Goal: Obtain resource: Obtain resource

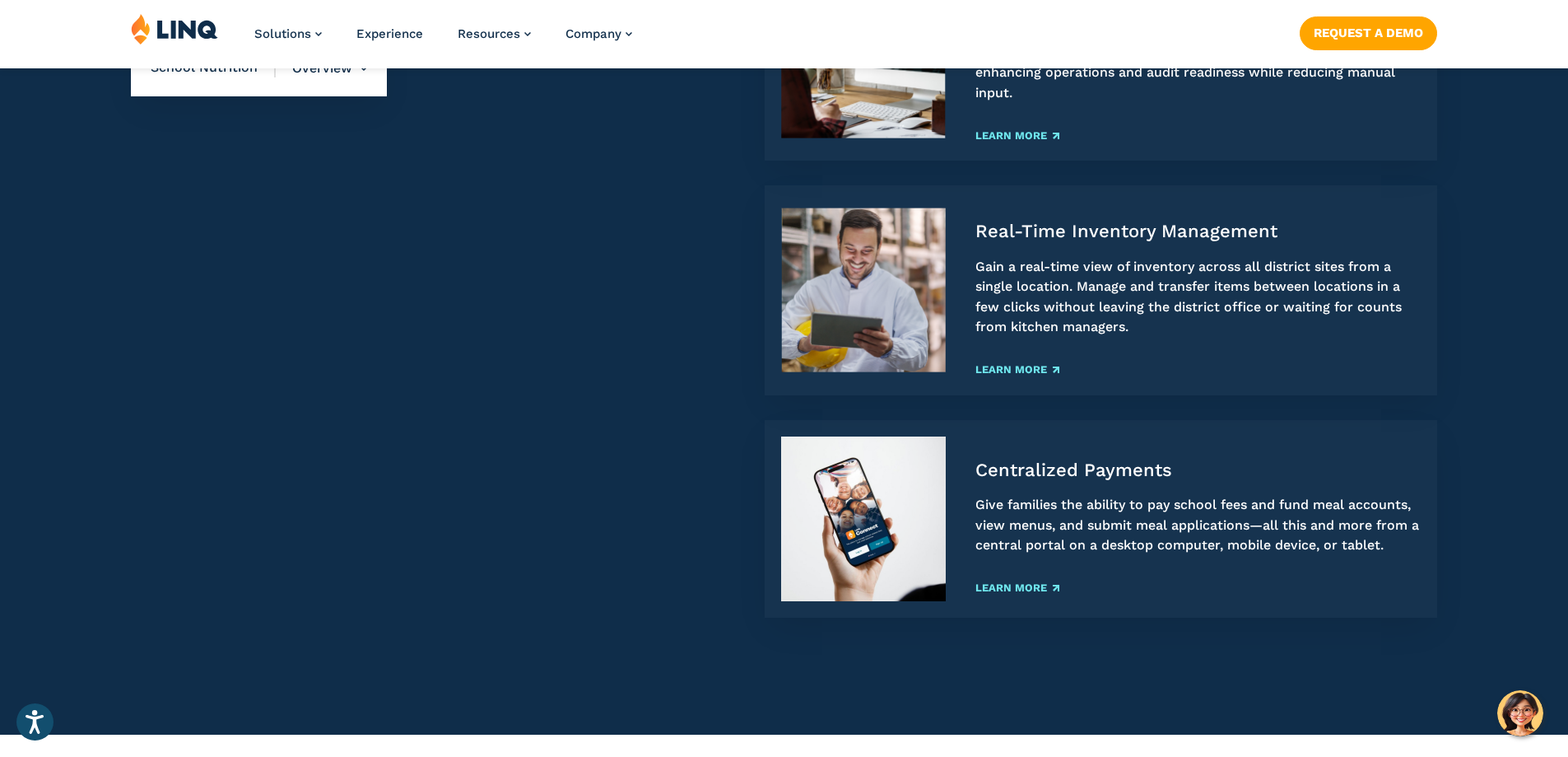
scroll to position [1976, 0]
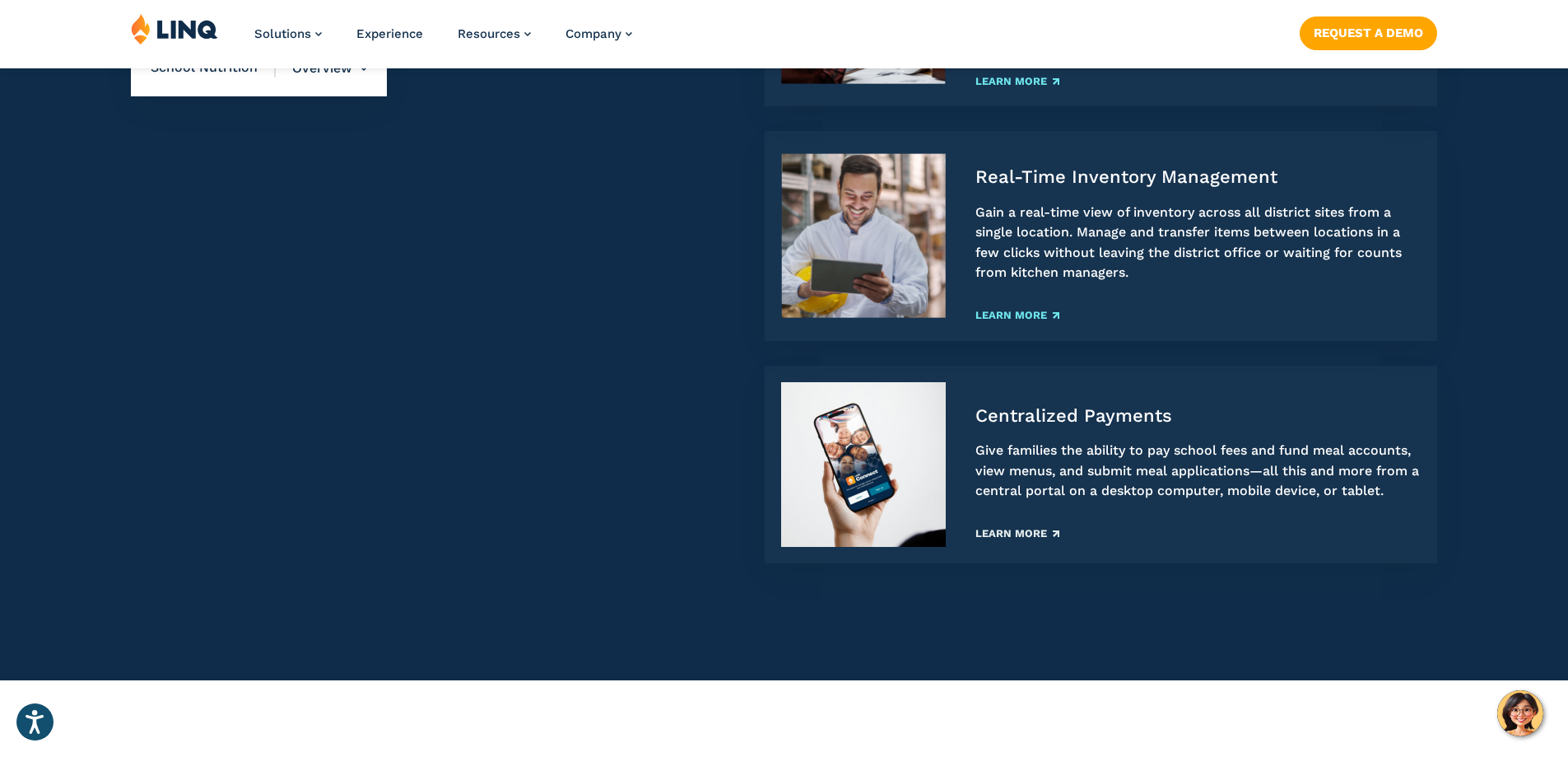
click at [1028, 530] on link "Learn More" at bounding box center [1018, 533] width 84 height 11
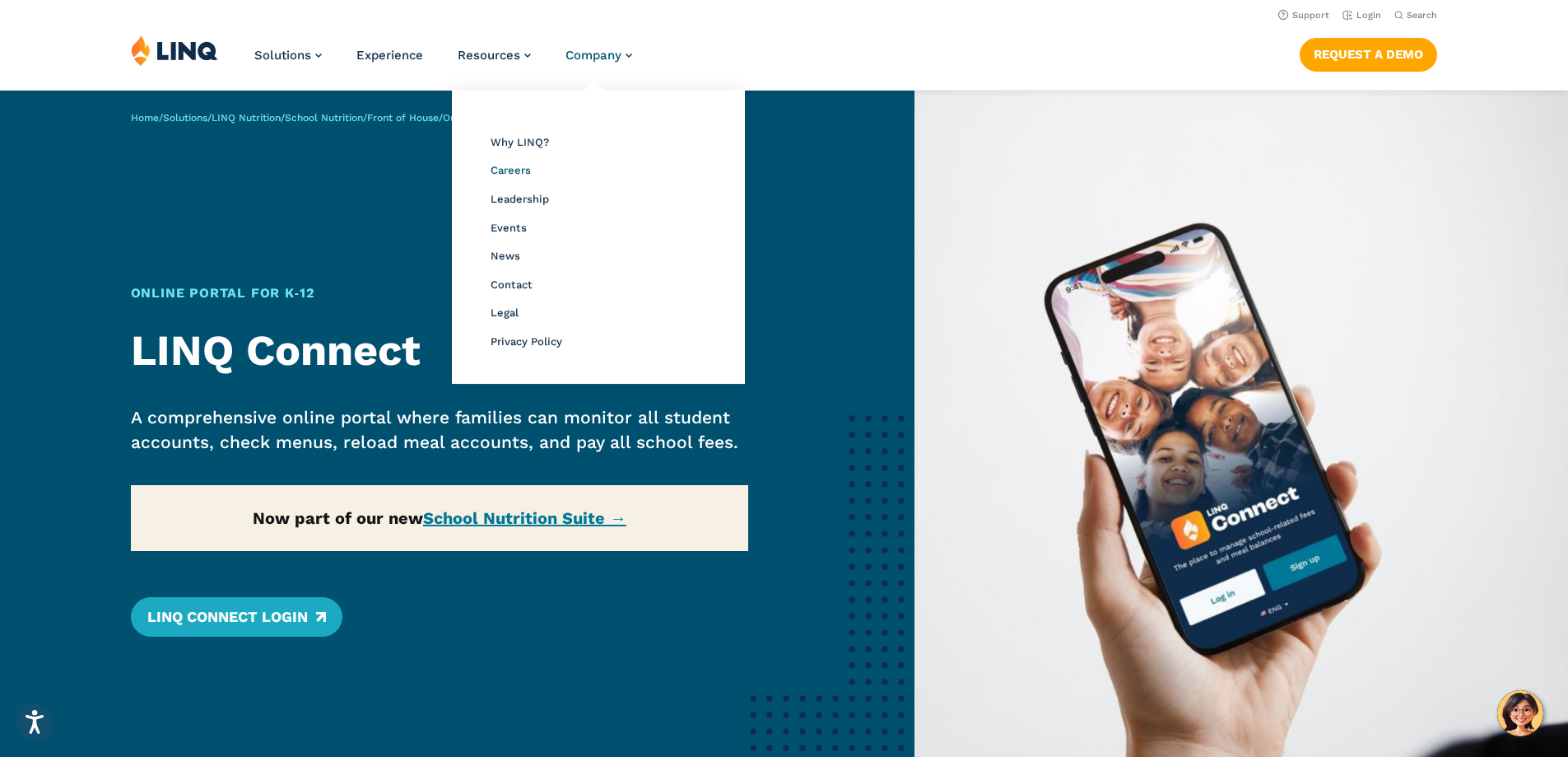
click at [508, 167] on span "Careers" at bounding box center [511, 170] width 40 height 12
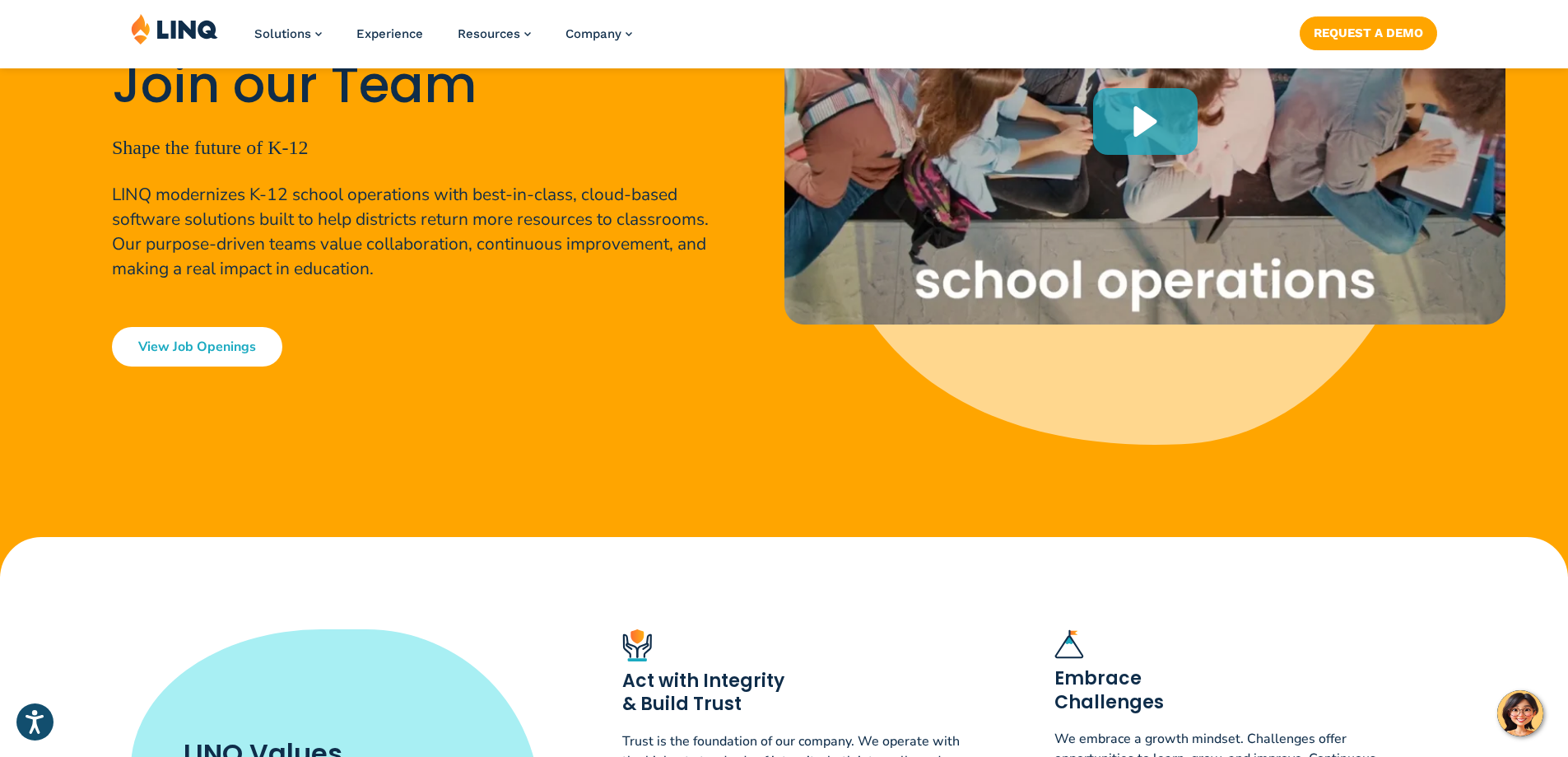
scroll to position [329, 0]
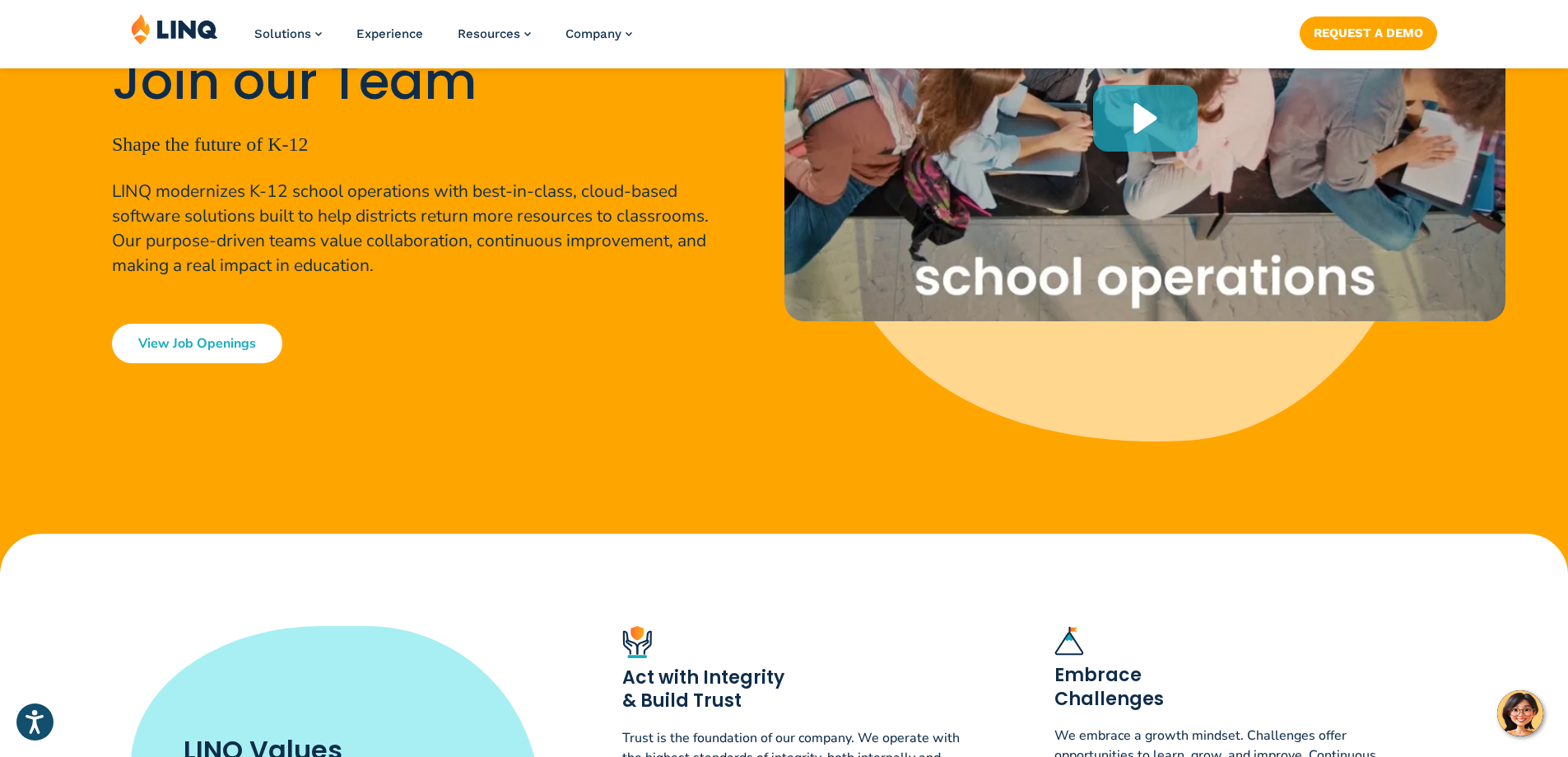
click at [188, 343] on link "View Job Openings" at bounding box center [197, 343] width 170 height 40
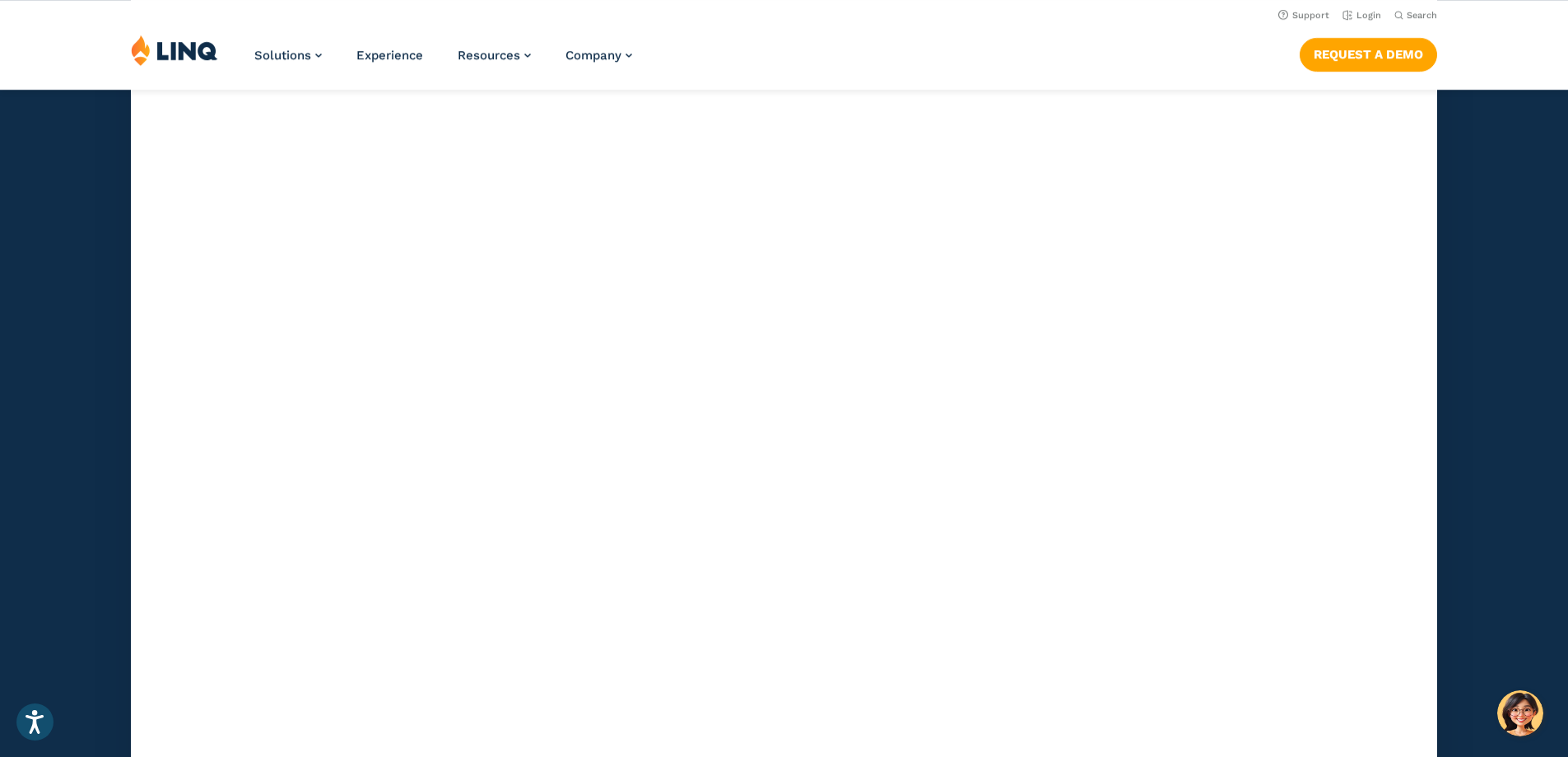
scroll to position [4783, 0]
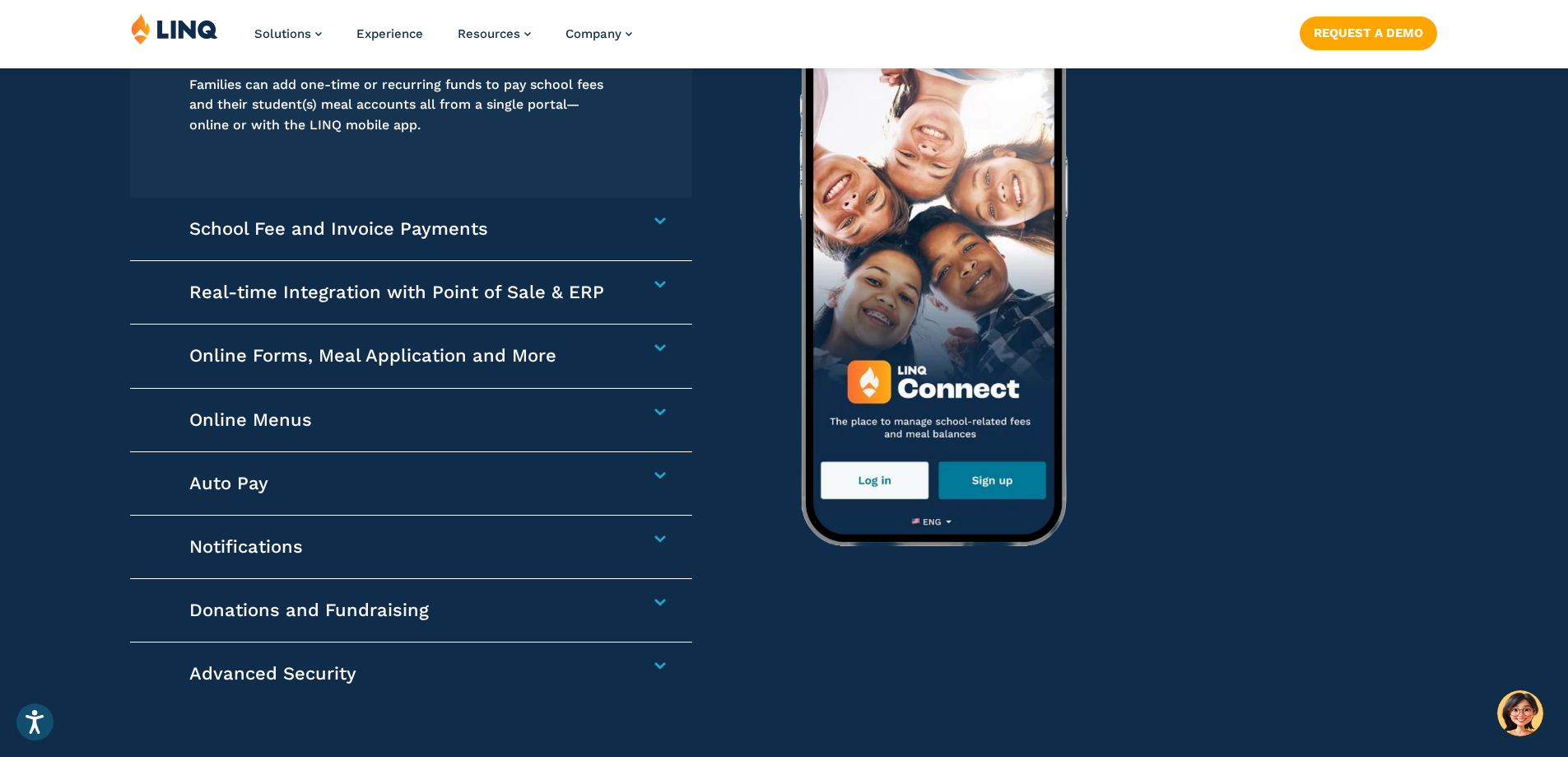
scroll to position [2635, 0]
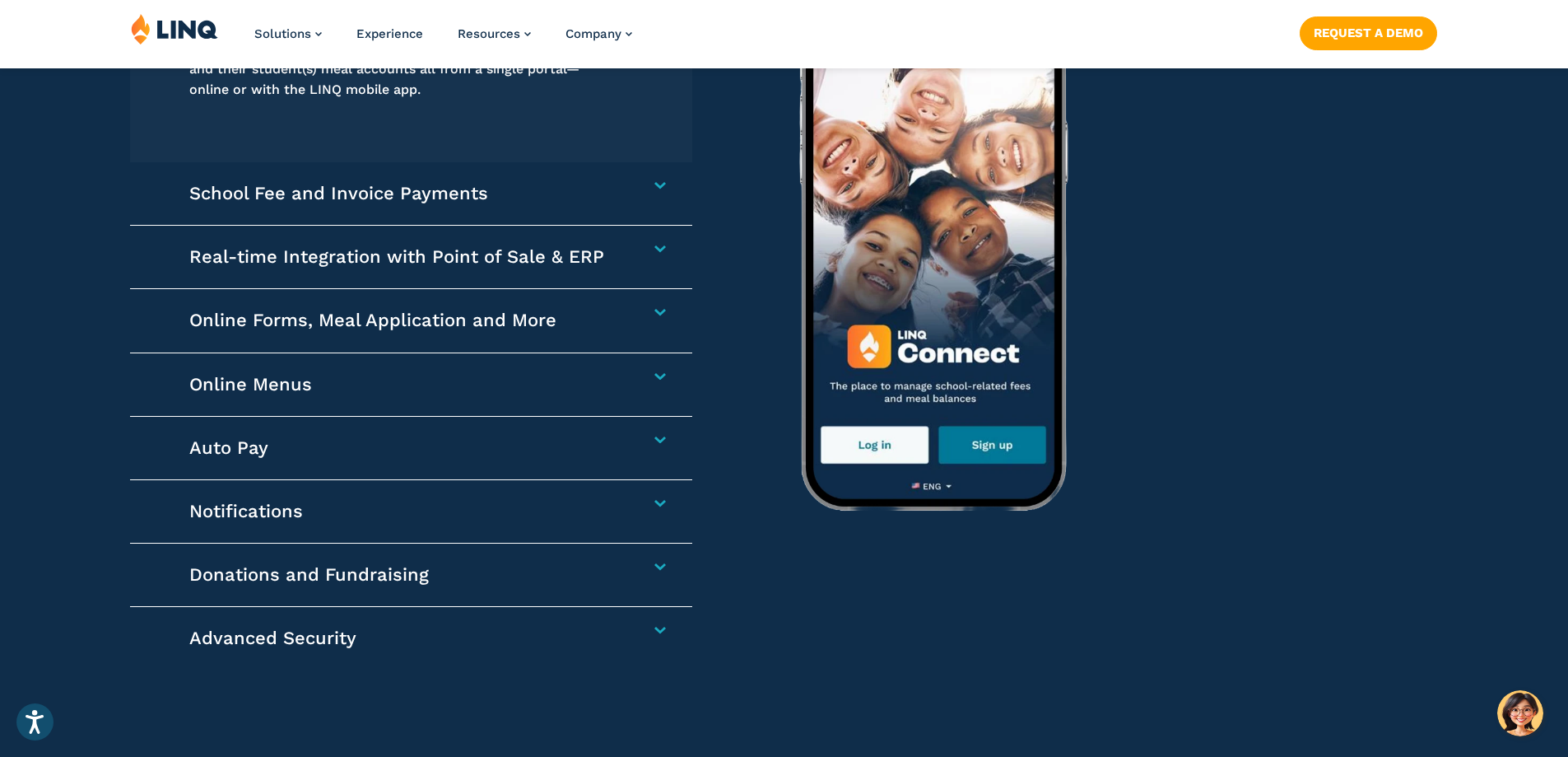
click at [338, 264] on h4 "Real-time Integration with Point of Sale & ERP" at bounding box center [403, 257] width 427 height 23
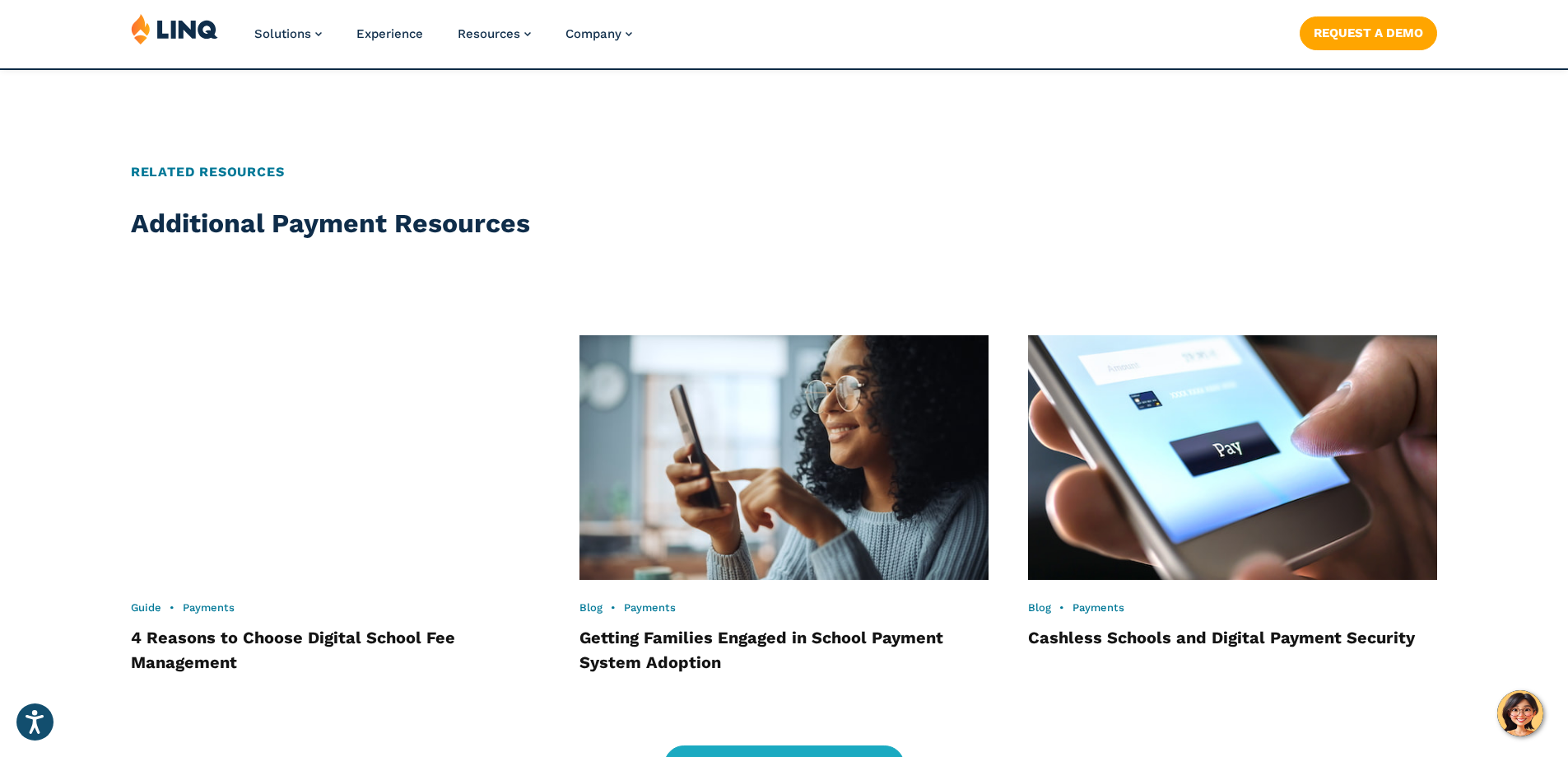
scroll to position [3523, 0]
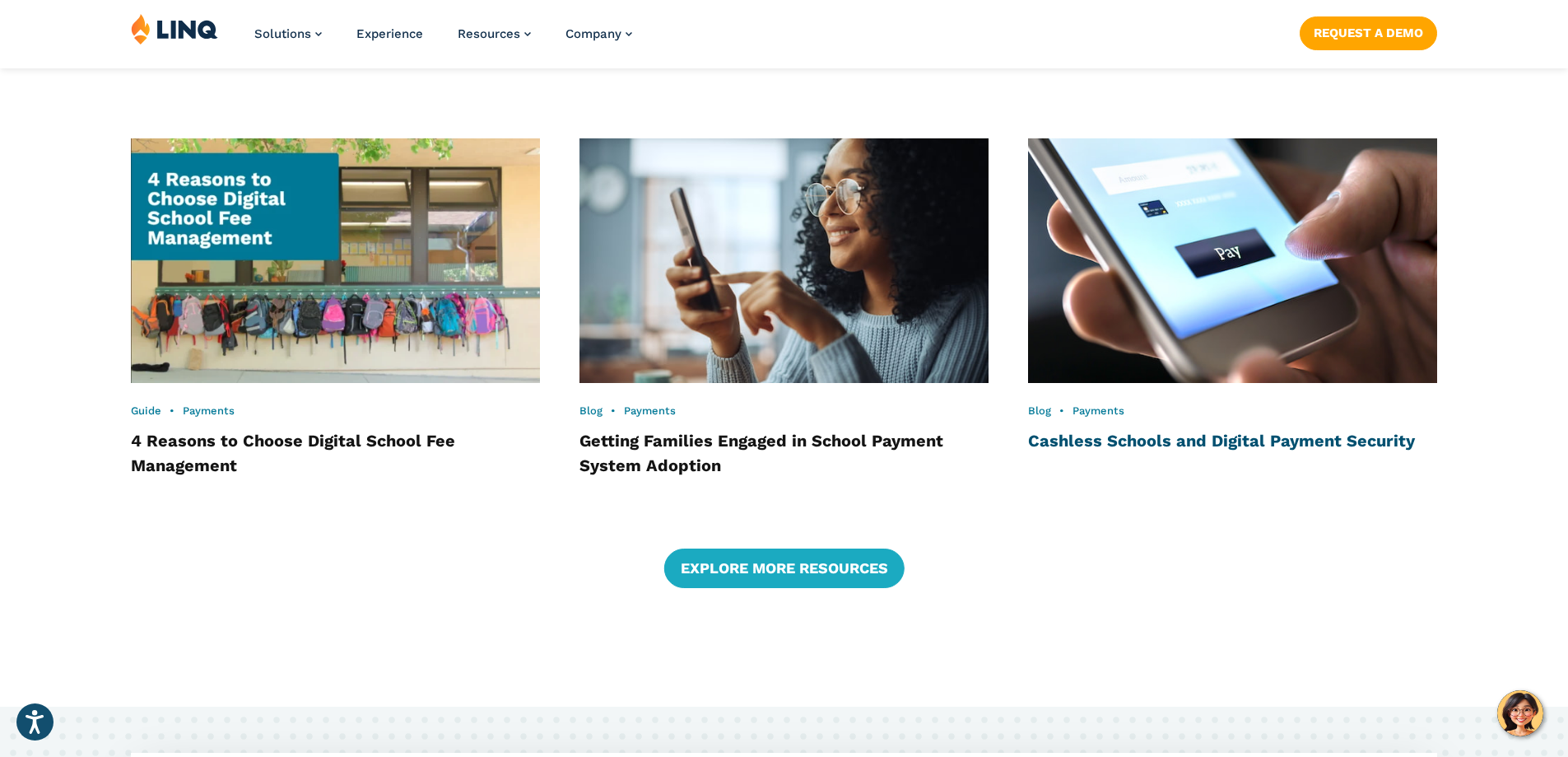
click at [1127, 439] on link "Cashless Schools and Digital Payment Security" at bounding box center [1222, 441] width 387 height 20
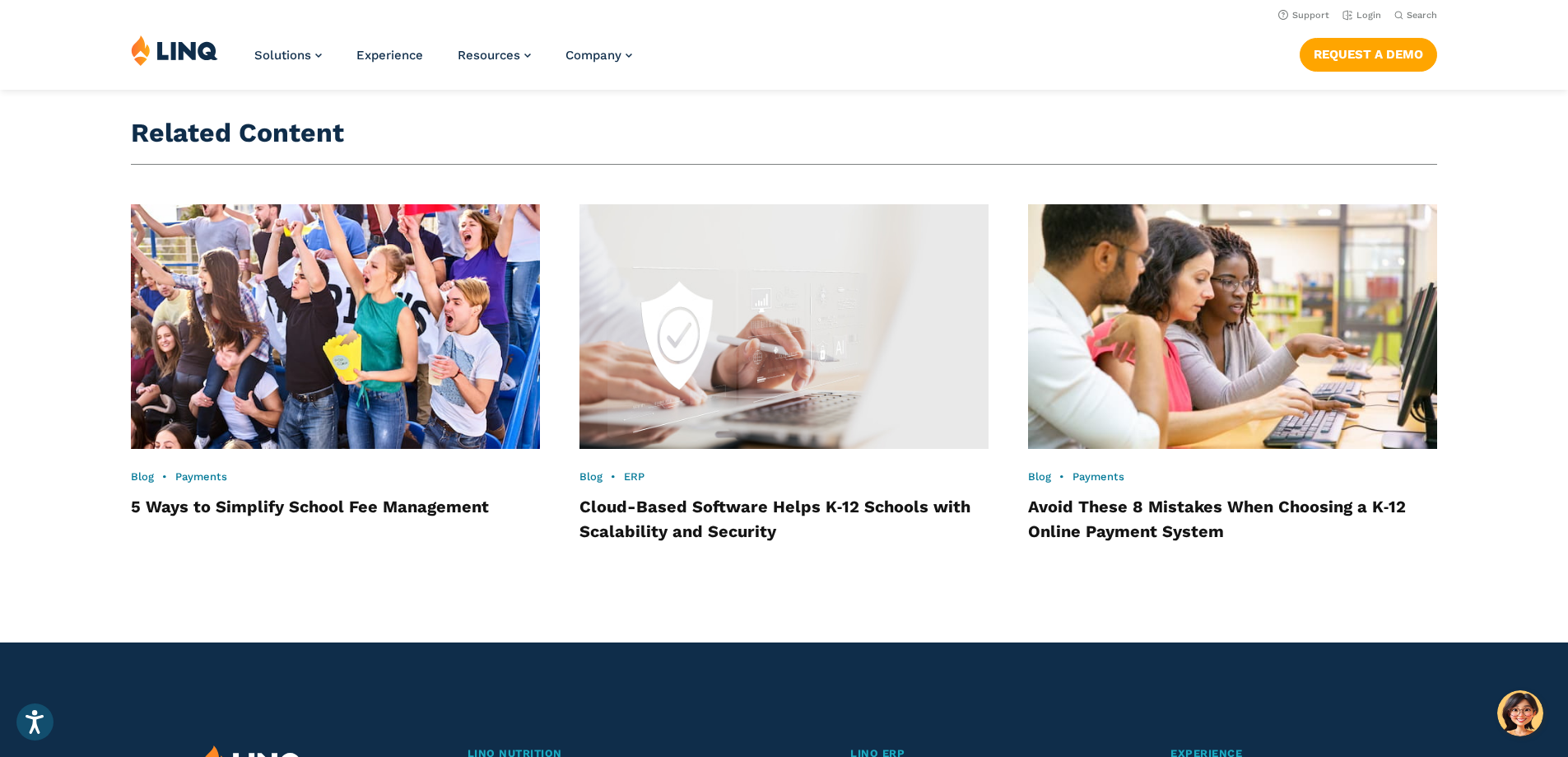
scroll to position [2388, 0]
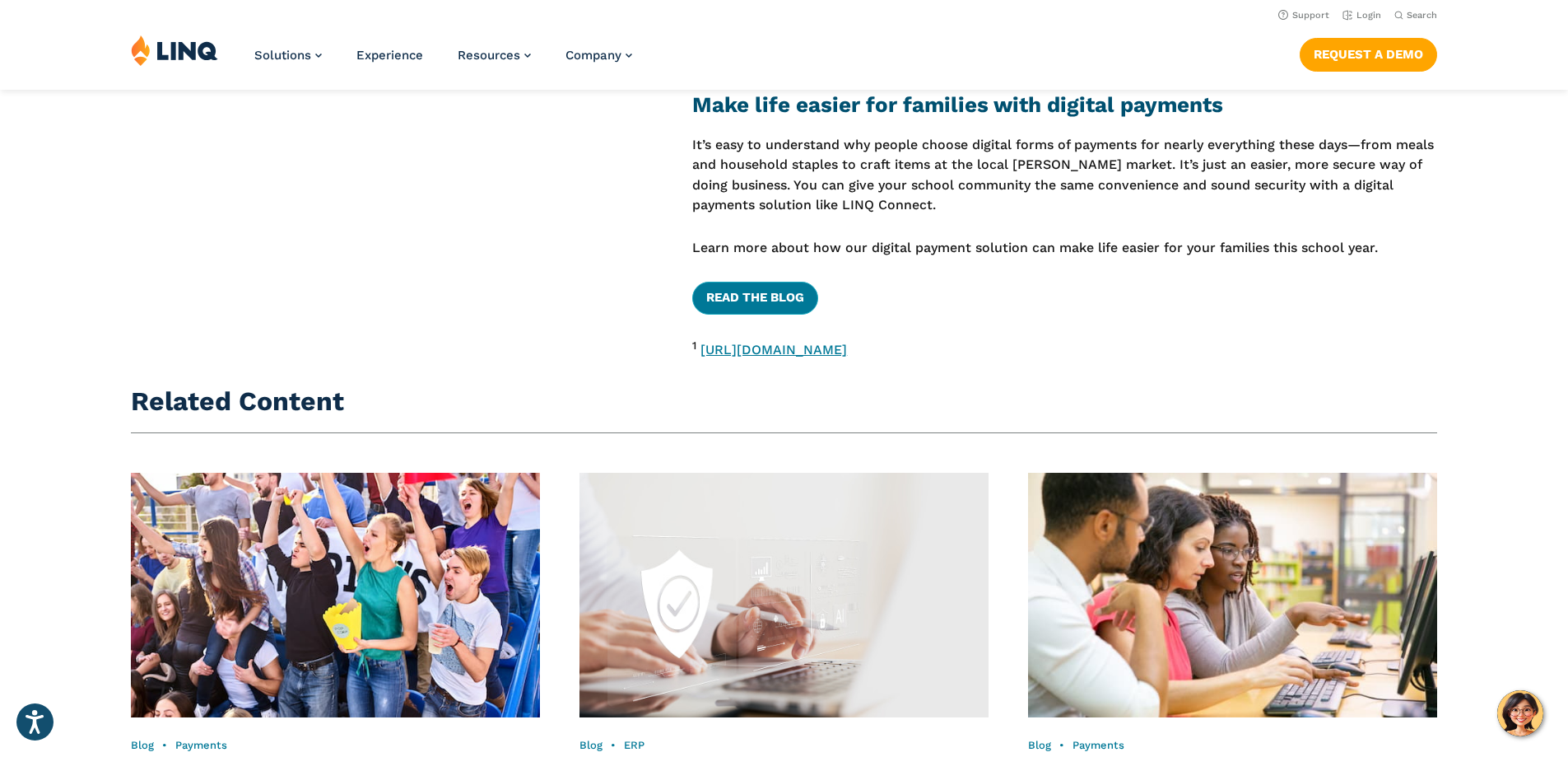
click at [768, 315] on link "READ THE BLOG" at bounding box center [755, 298] width 126 height 33
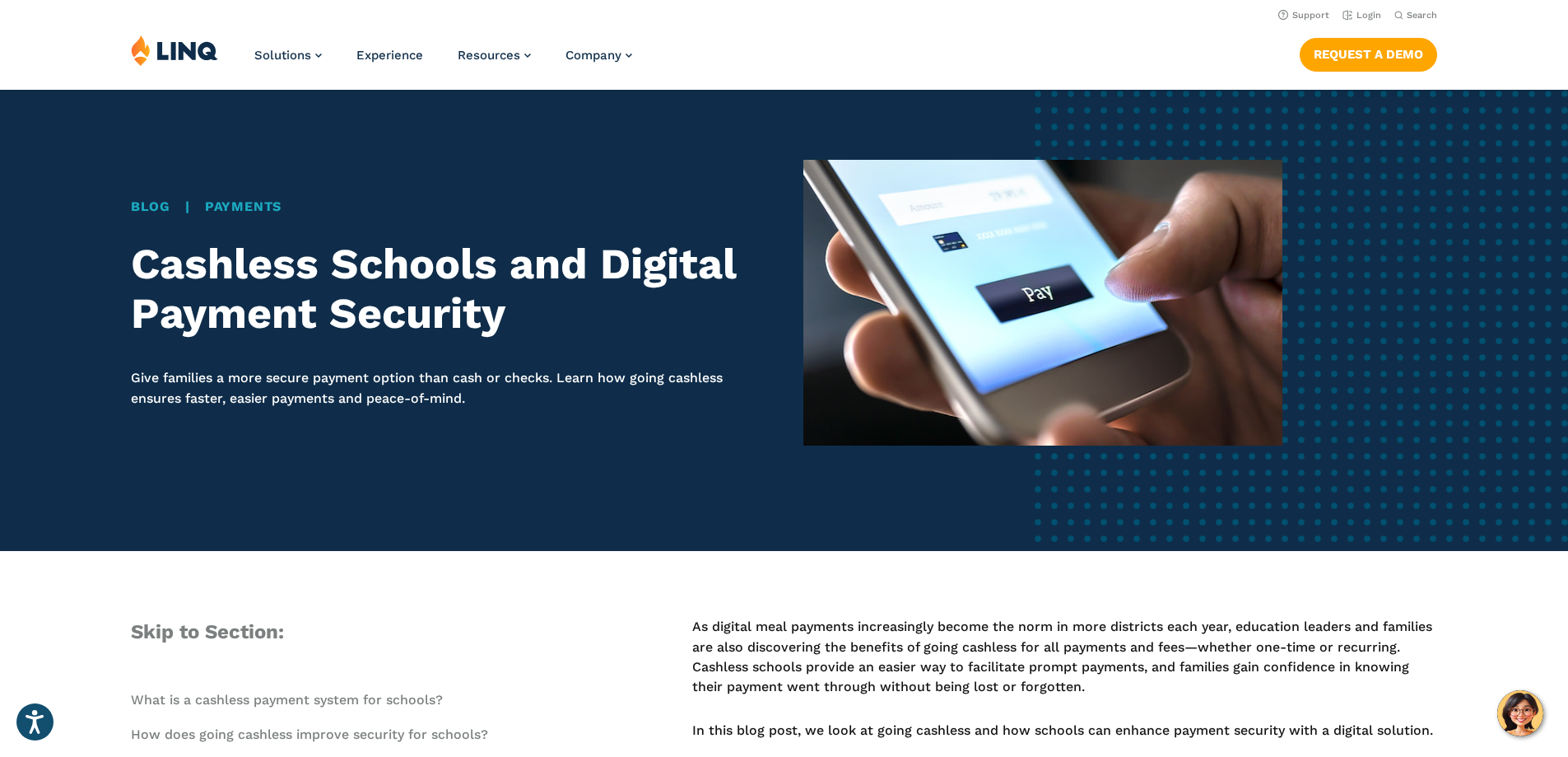
scroll to position [0, 0]
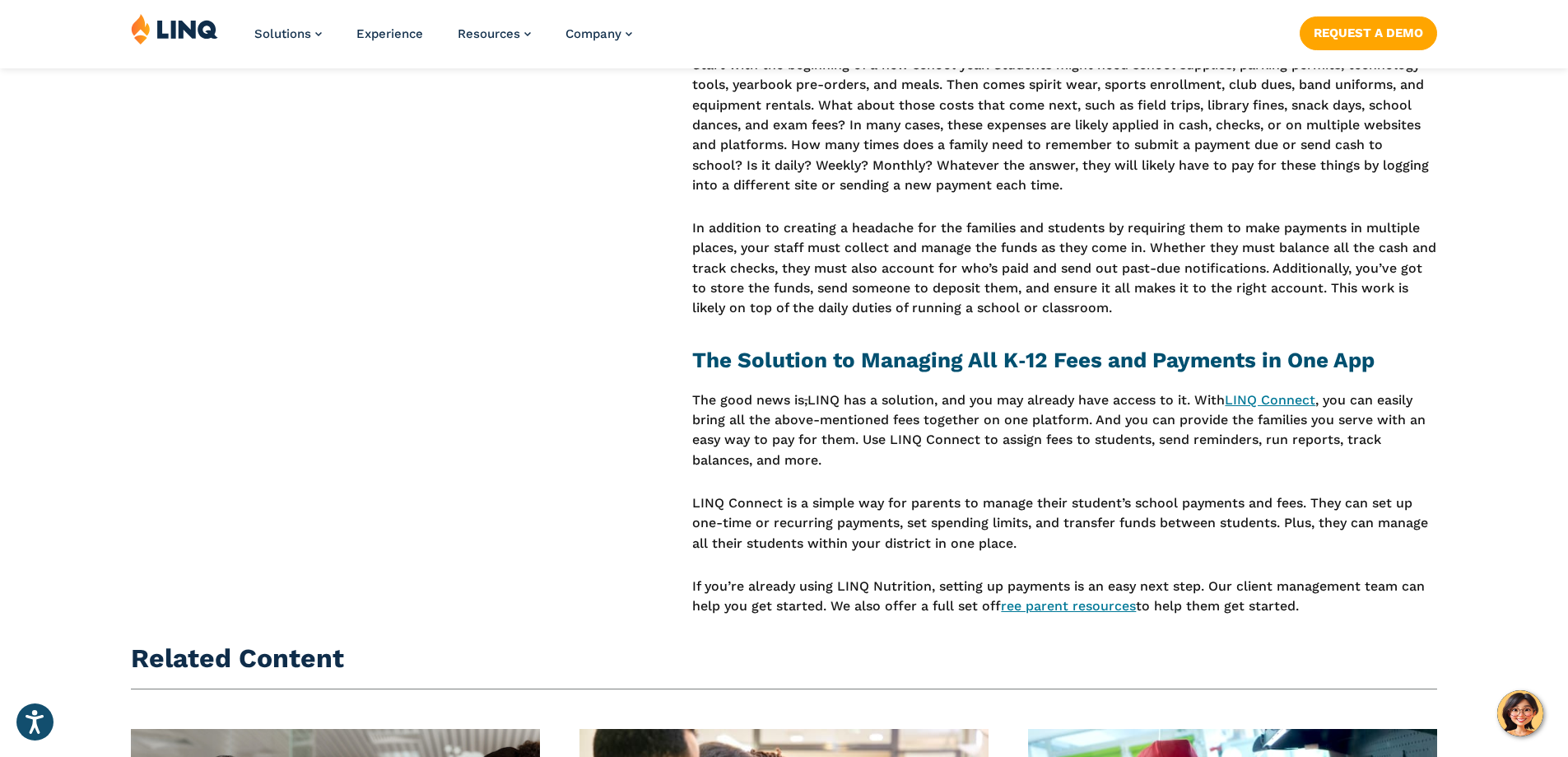
scroll to position [1071, 0]
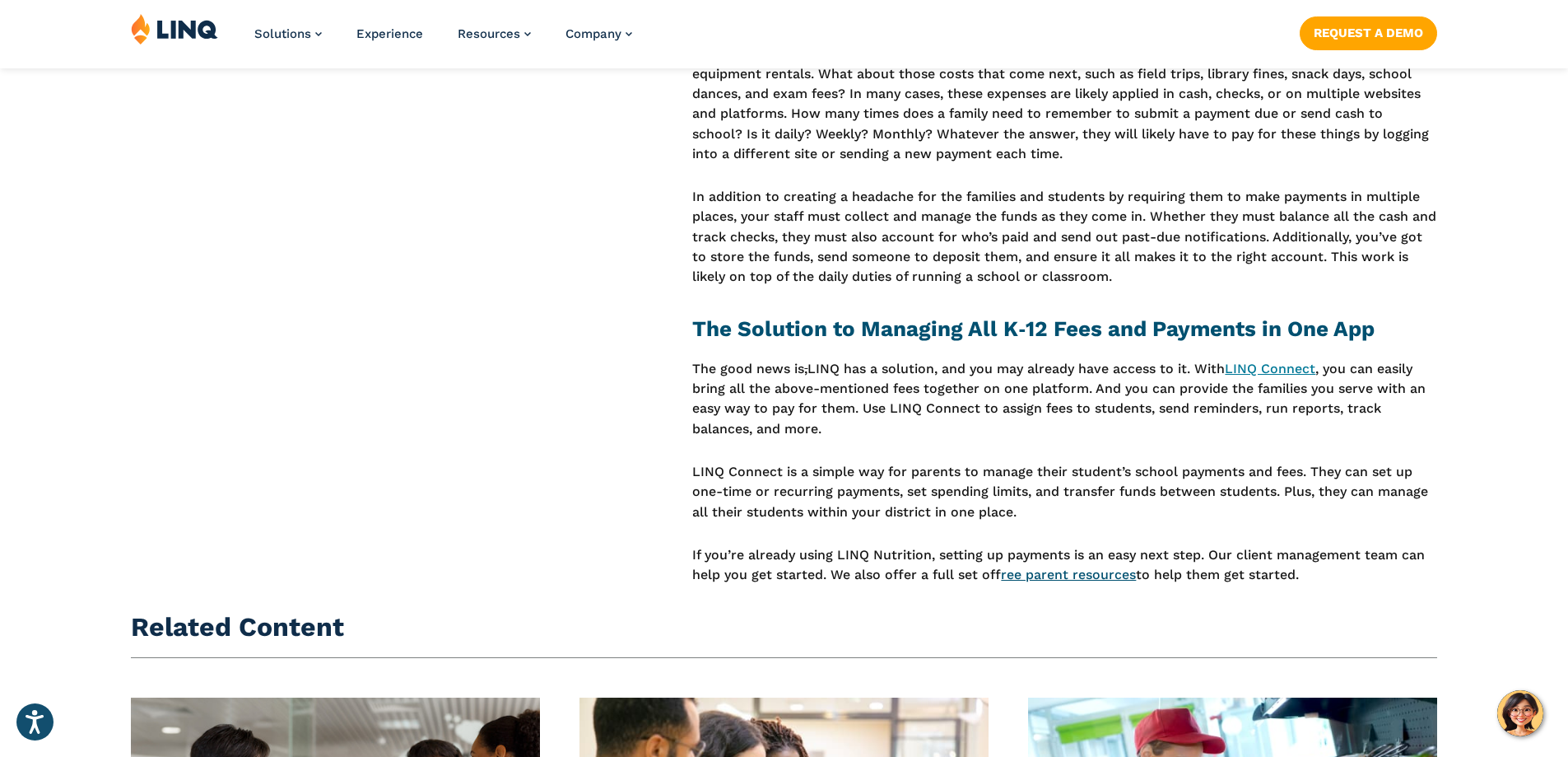
click at [1076, 575] on link "free parent resources" at bounding box center [1069, 574] width 135 height 16
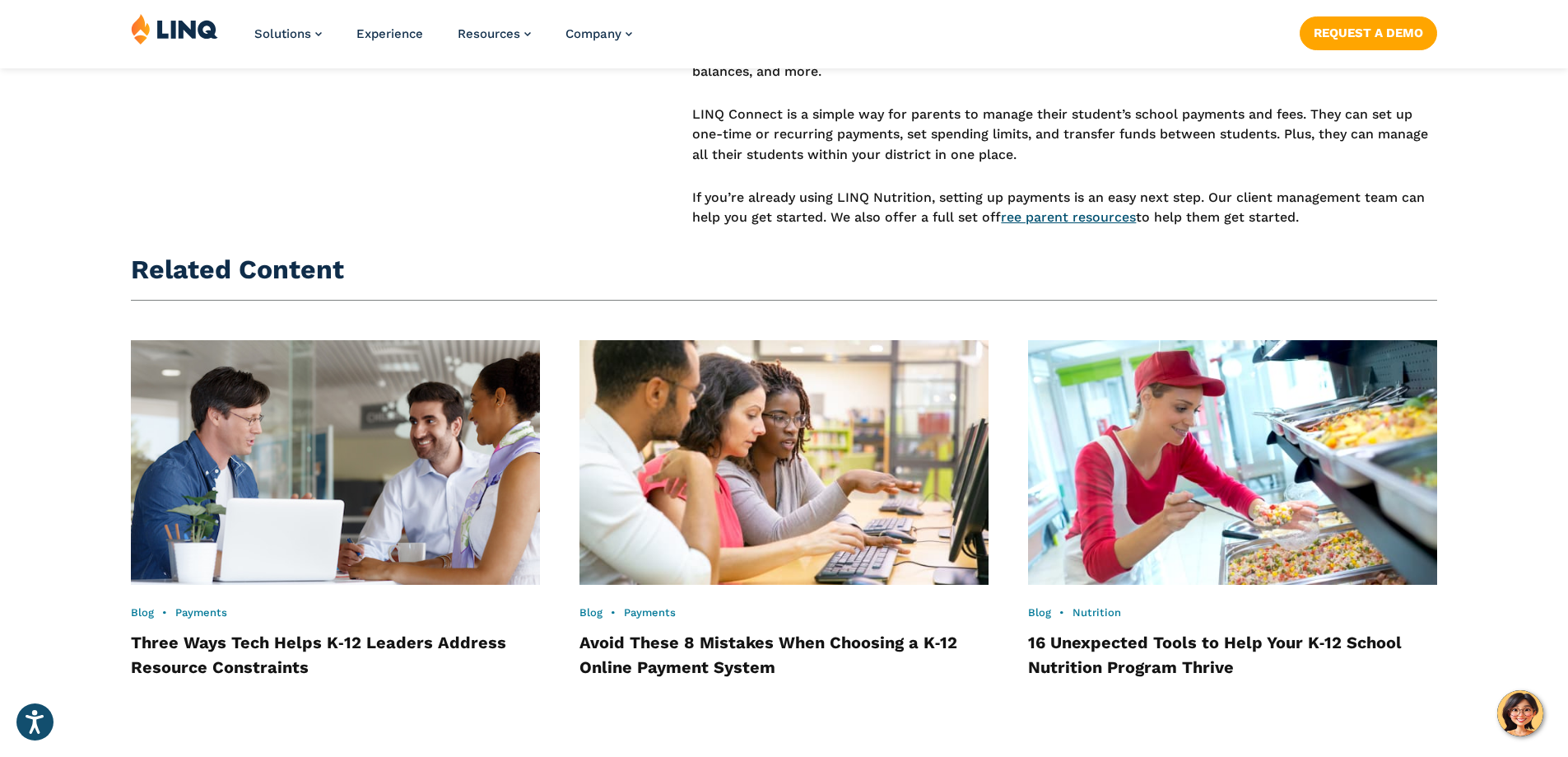
scroll to position [1482, 0]
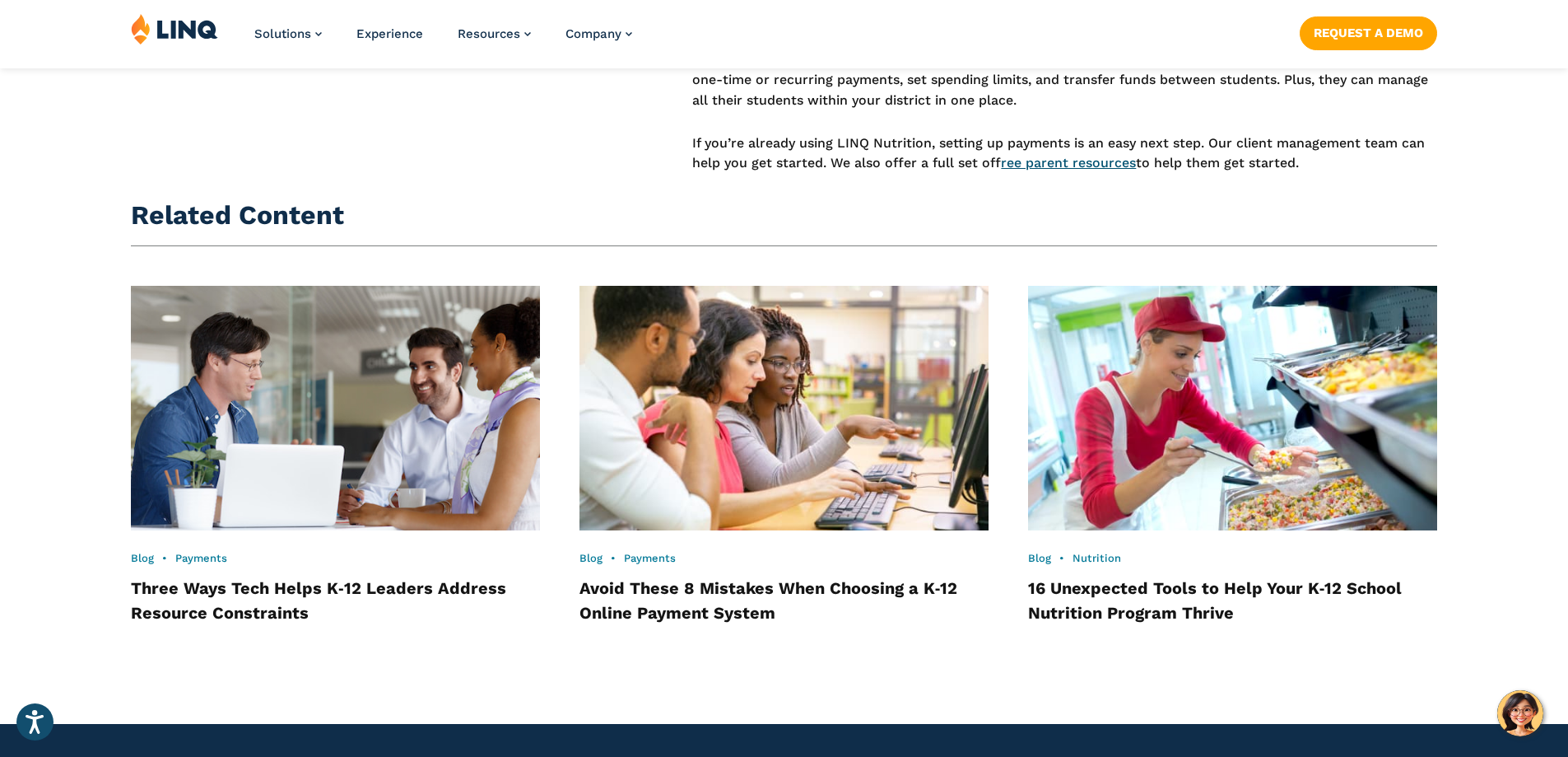
click at [1102, 167] on link "free parent resources" at bounding box center [1069, 162] width 135 height 16
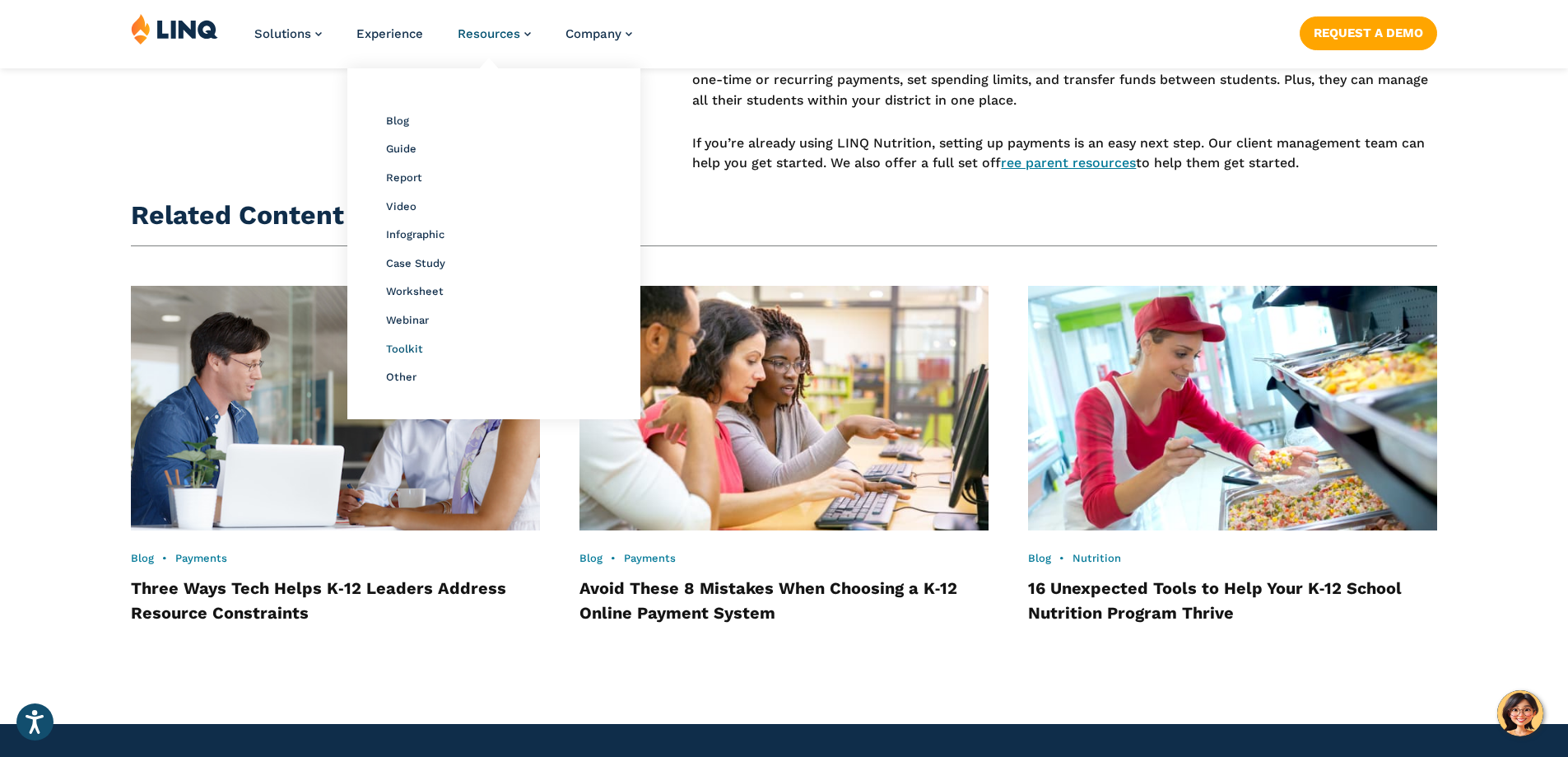
click at [401, 348] on span "Toolkit" at bounding box center [404, 348] width 37 height 12
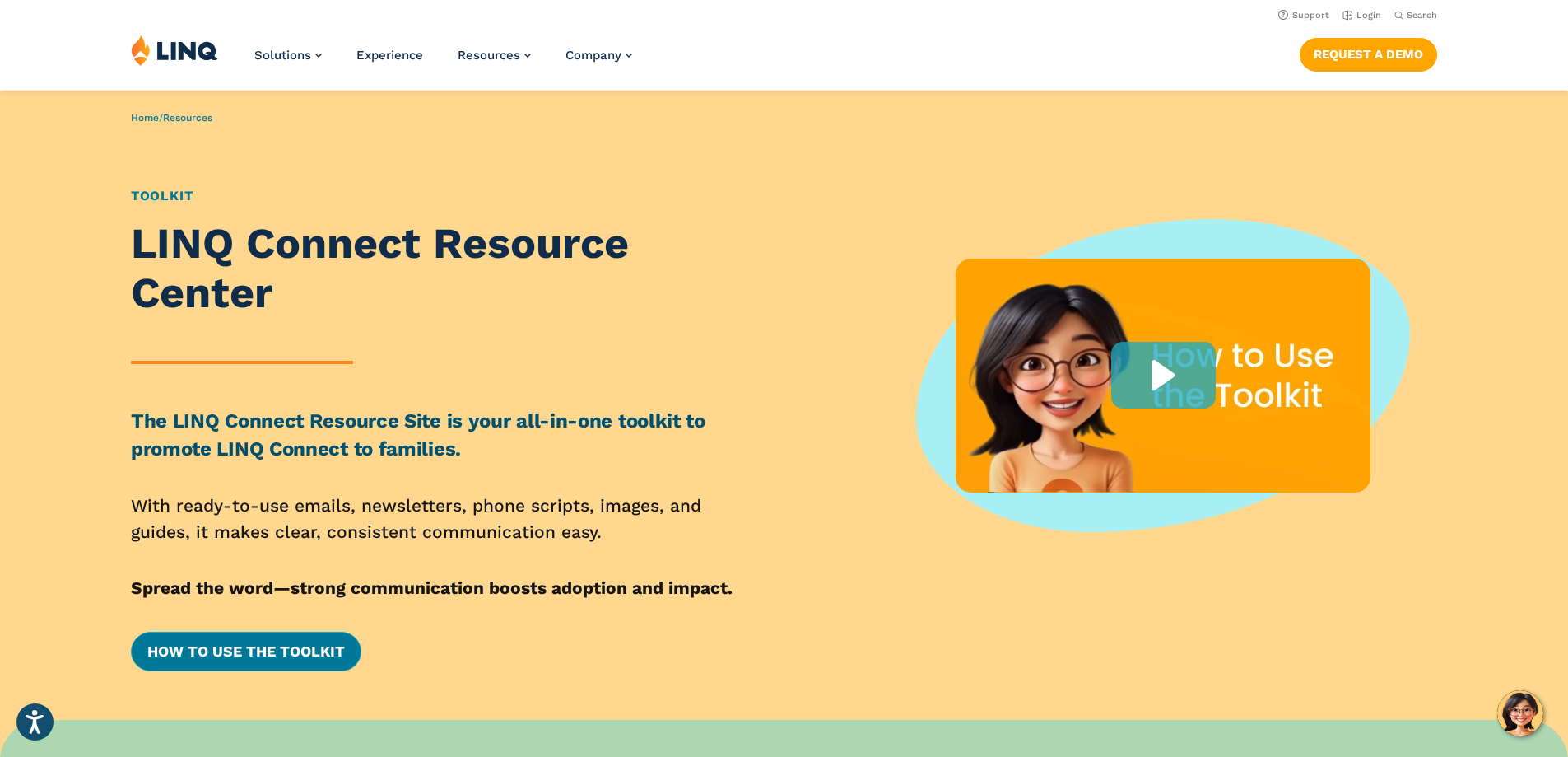
click at [273, 656] on link "How to Use the Toolkit" at bounding box center [246, 652] width 231 height 40
click at [282, 657] on link "How to Use the Toolkit" at bounding box center [246, 652] width 231 height 40
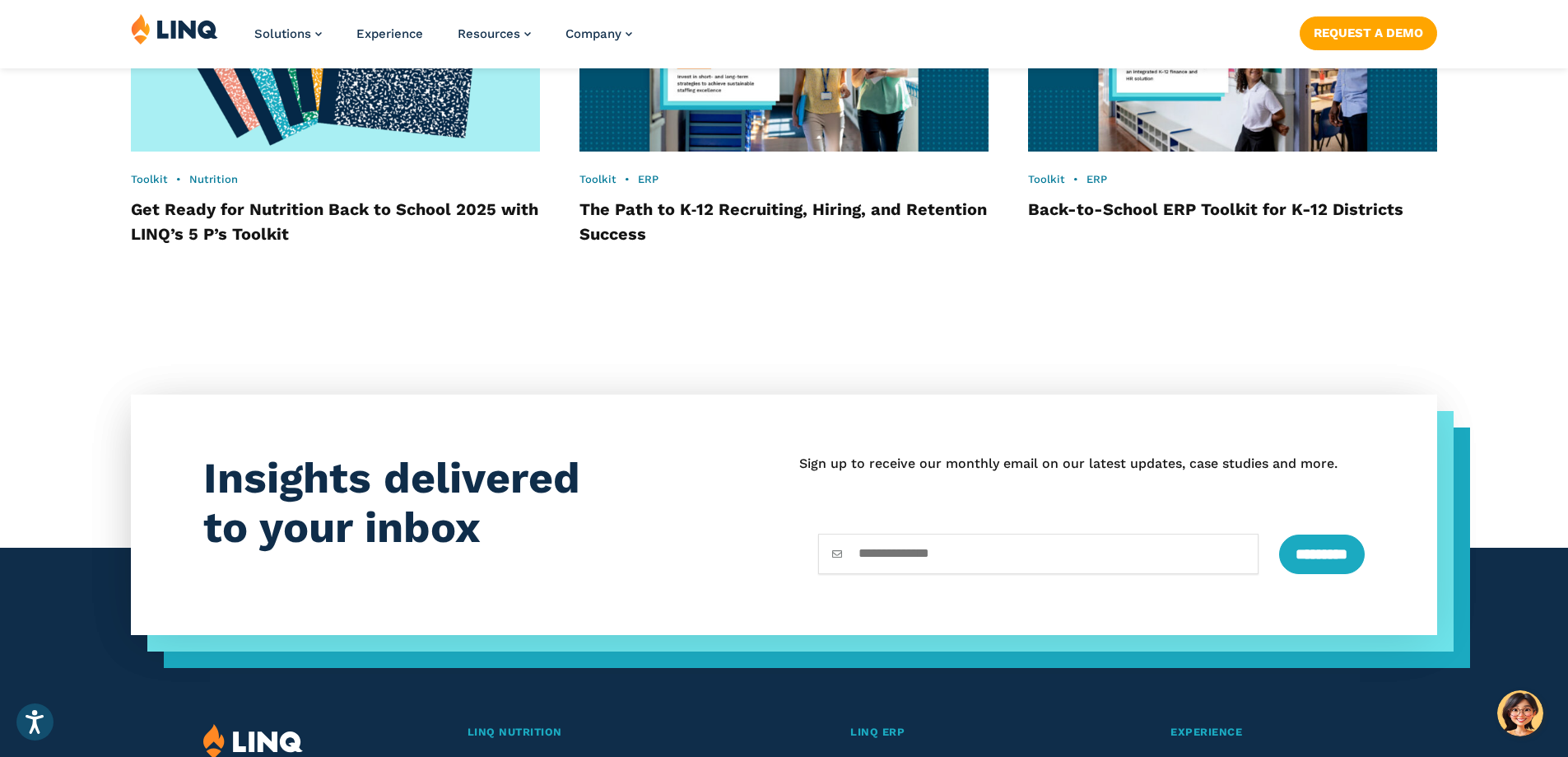
scroll to position [1618, 0]
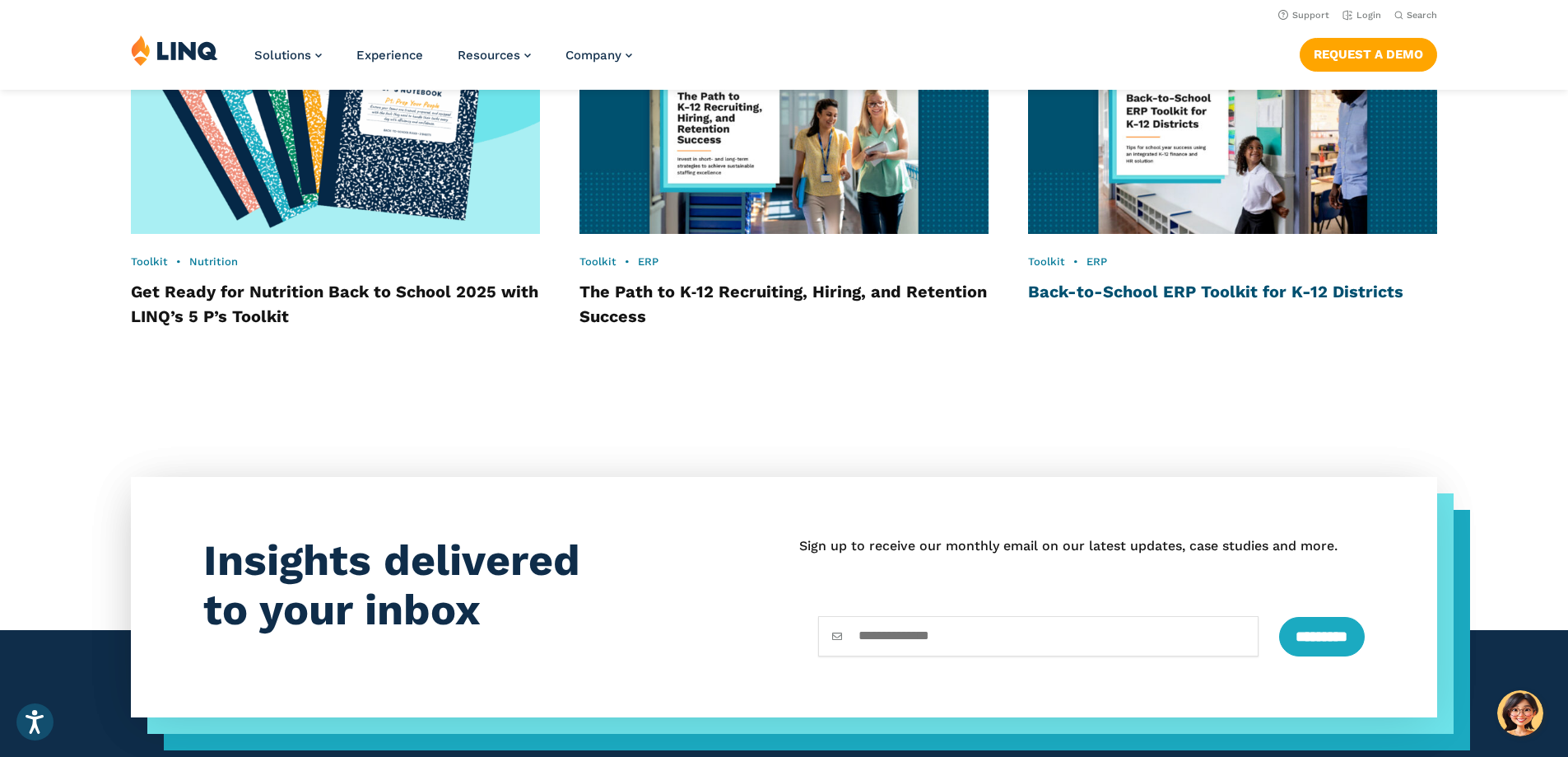
click at [1248, 288] on link "Back-to-School ERP Toolkit for K-12 Districts" at bounding box center [1216, 292] width 376 height 20
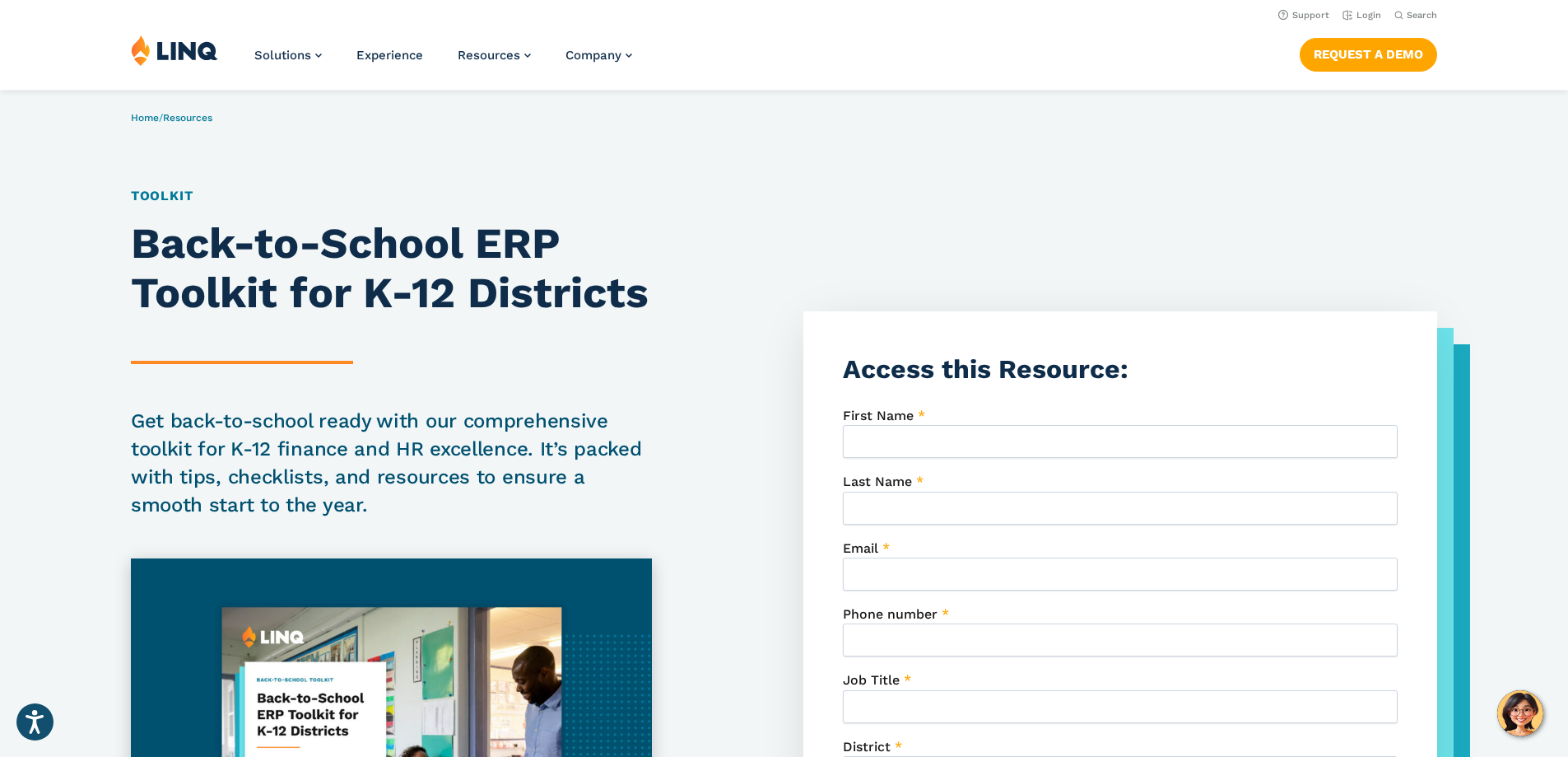
click at [978, 453] on input "First Name *" at bounding box center [1121, 442] width 555 height 33
type input "***"
click at [923, 507] on input "Last Name *" at bounding box center [1121, 508] width 555 height 33
type input "******"
type input "**********"
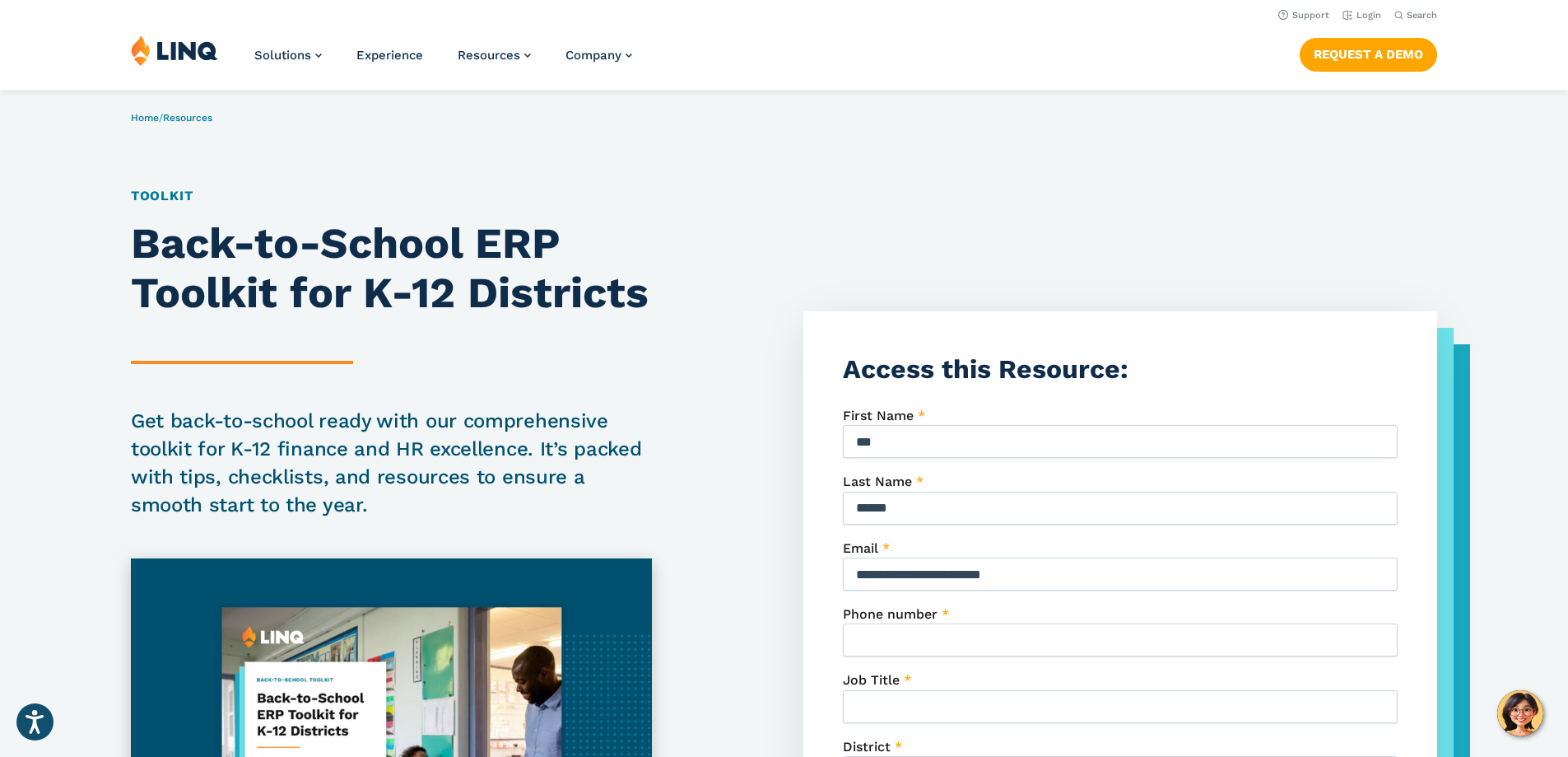
type input "**********"
type input "**"
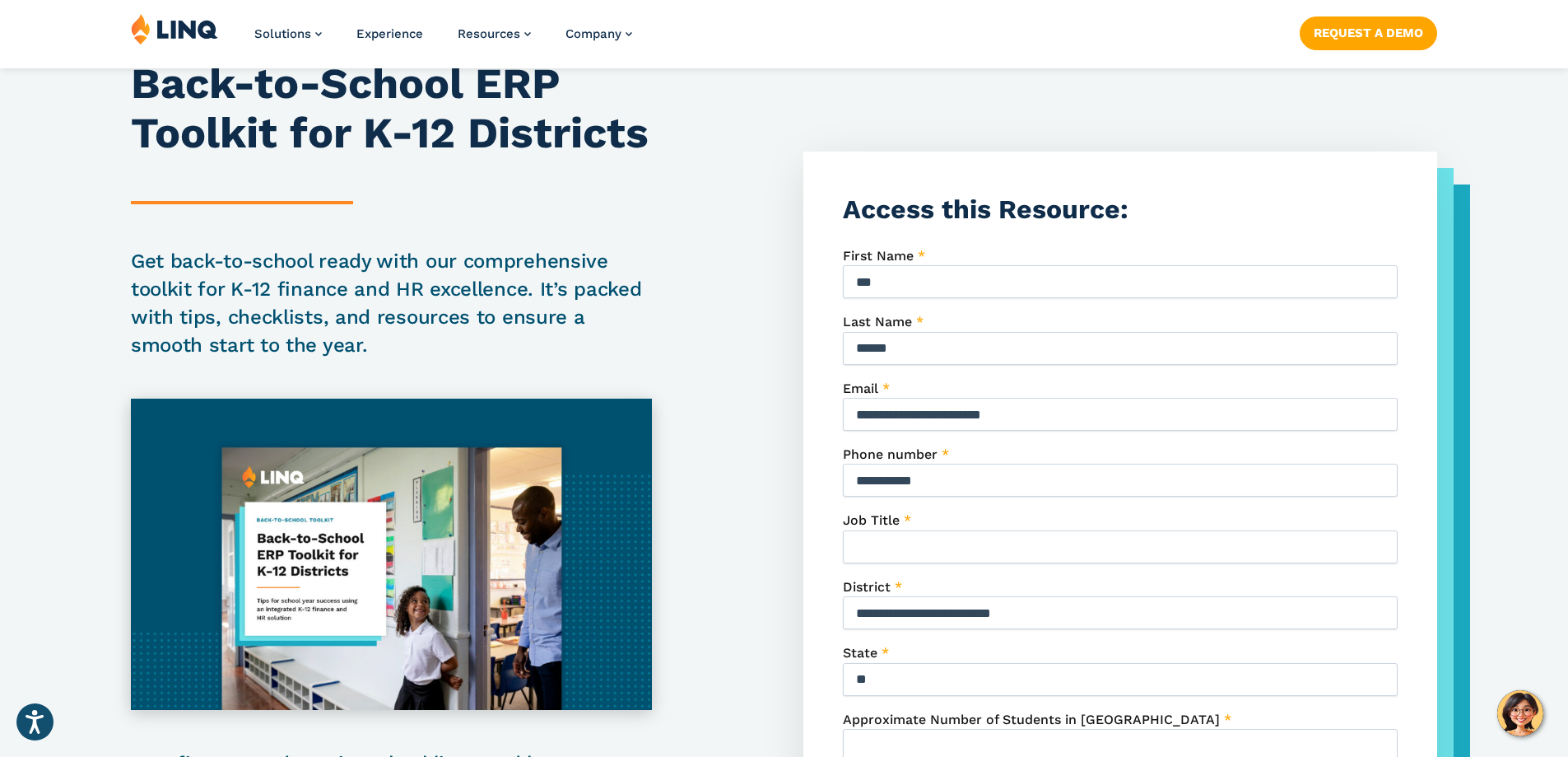
scroll to position [165, 0]
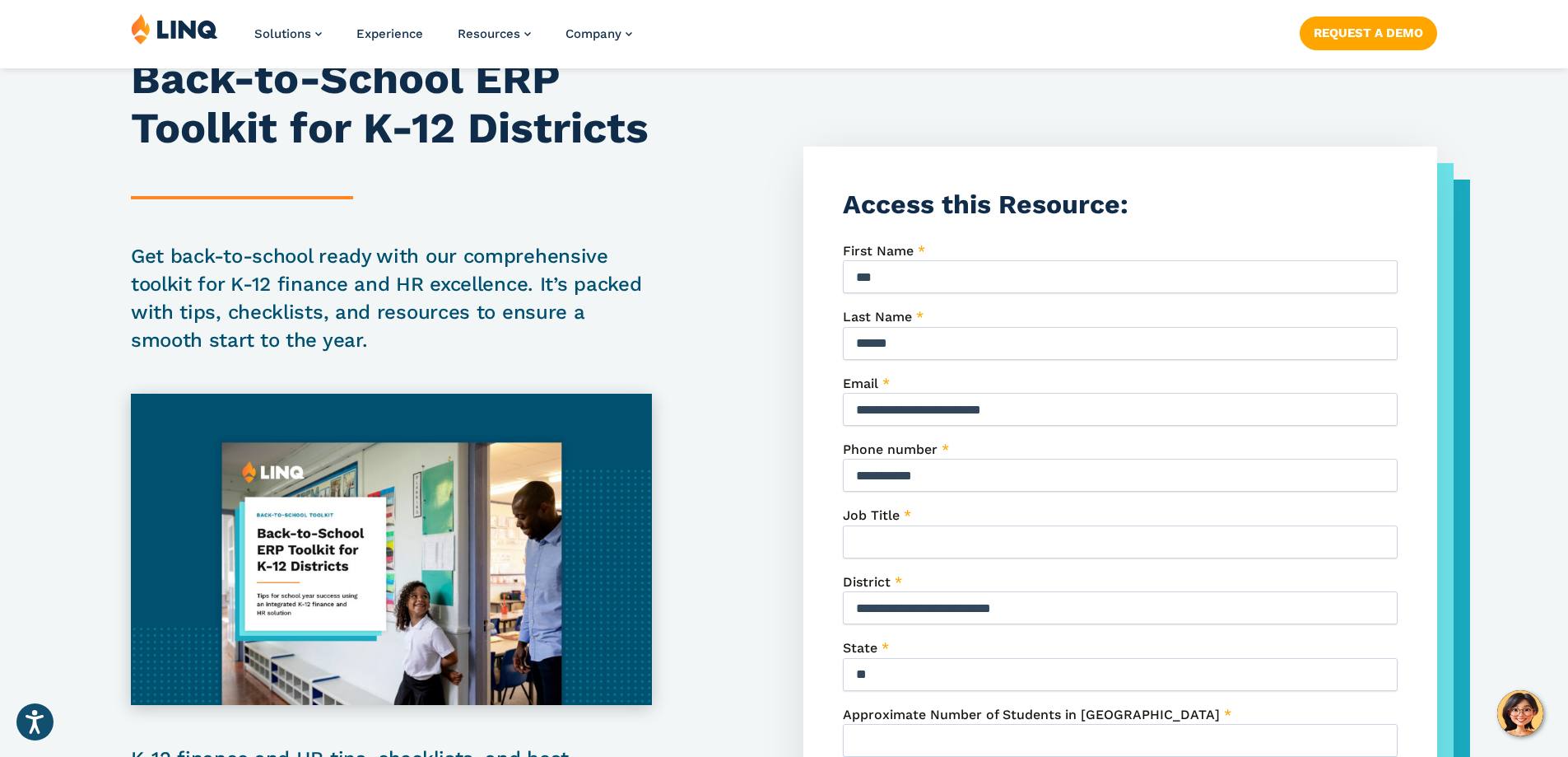
click at [963, 537] on input "Job Title *" at bounding box center [1121, 542] width 555 height 33
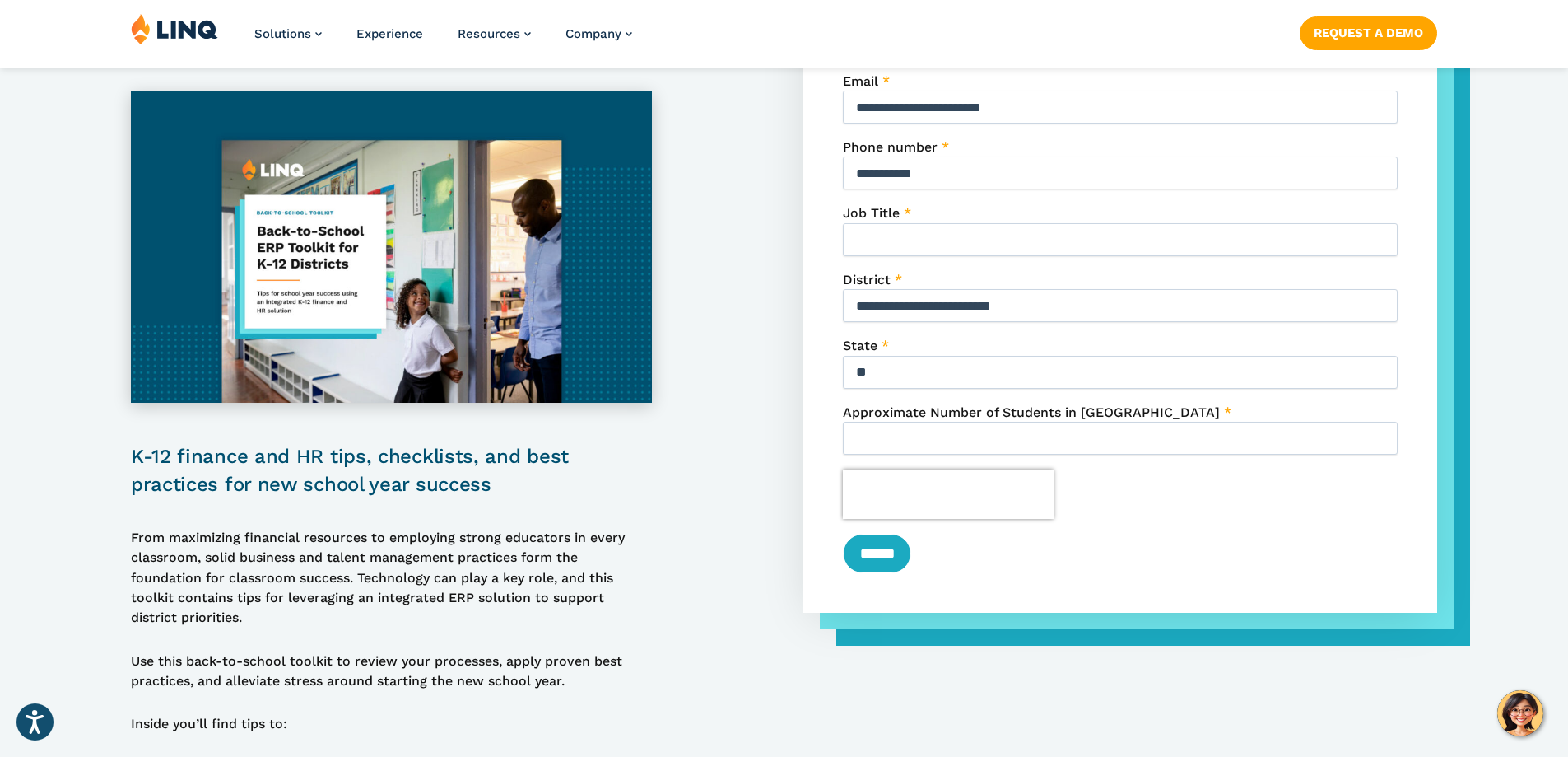
scroll to position [494, 0]
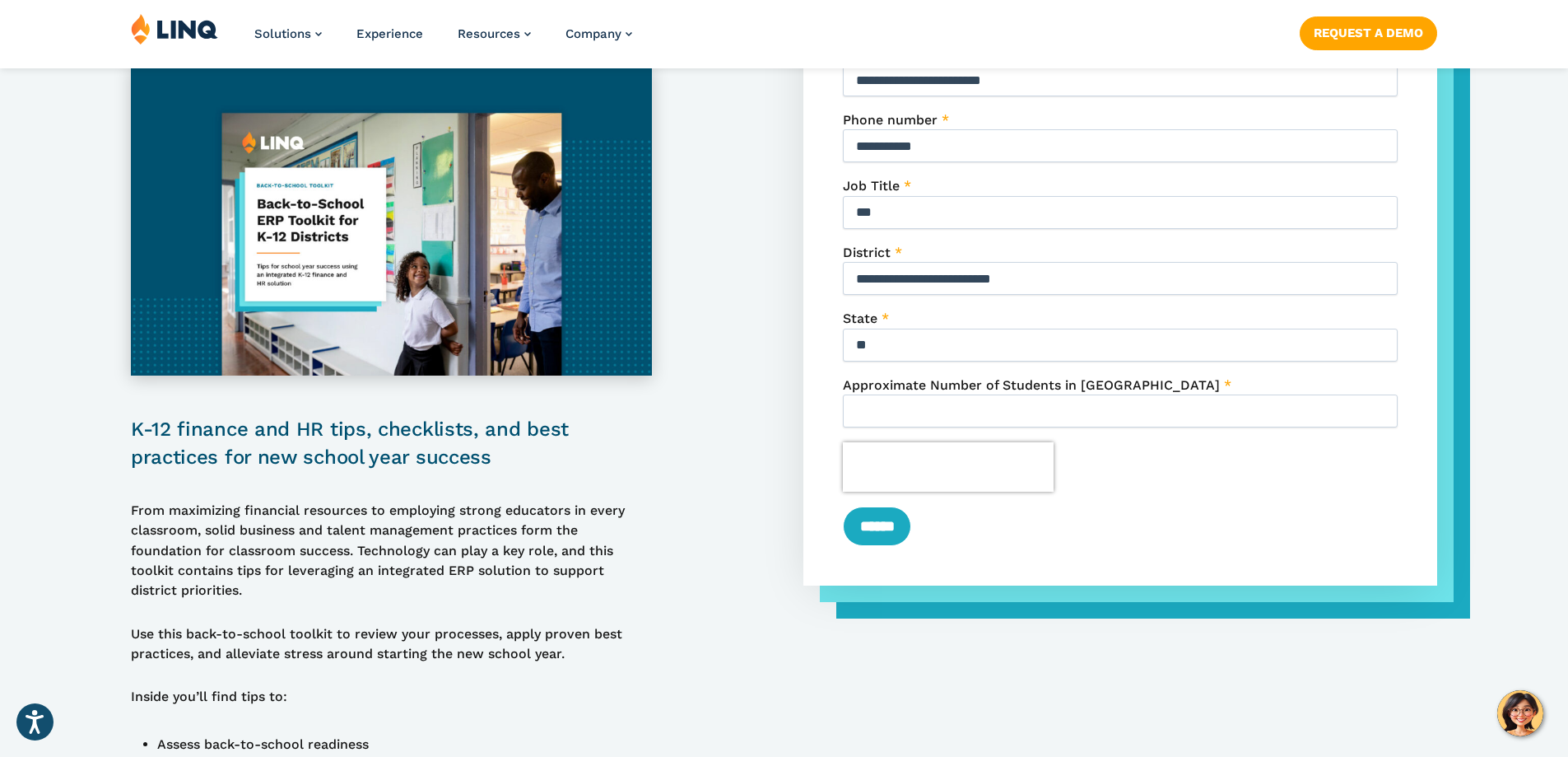
type input "***"
click at [917, 408] on input "Approximate Number of Students in District *" at bounding box center [1121, 411] width 555 height 33
type input "****"
click at [911, 534] on input "******" at bounding box center [877, 526] width 68 height 40
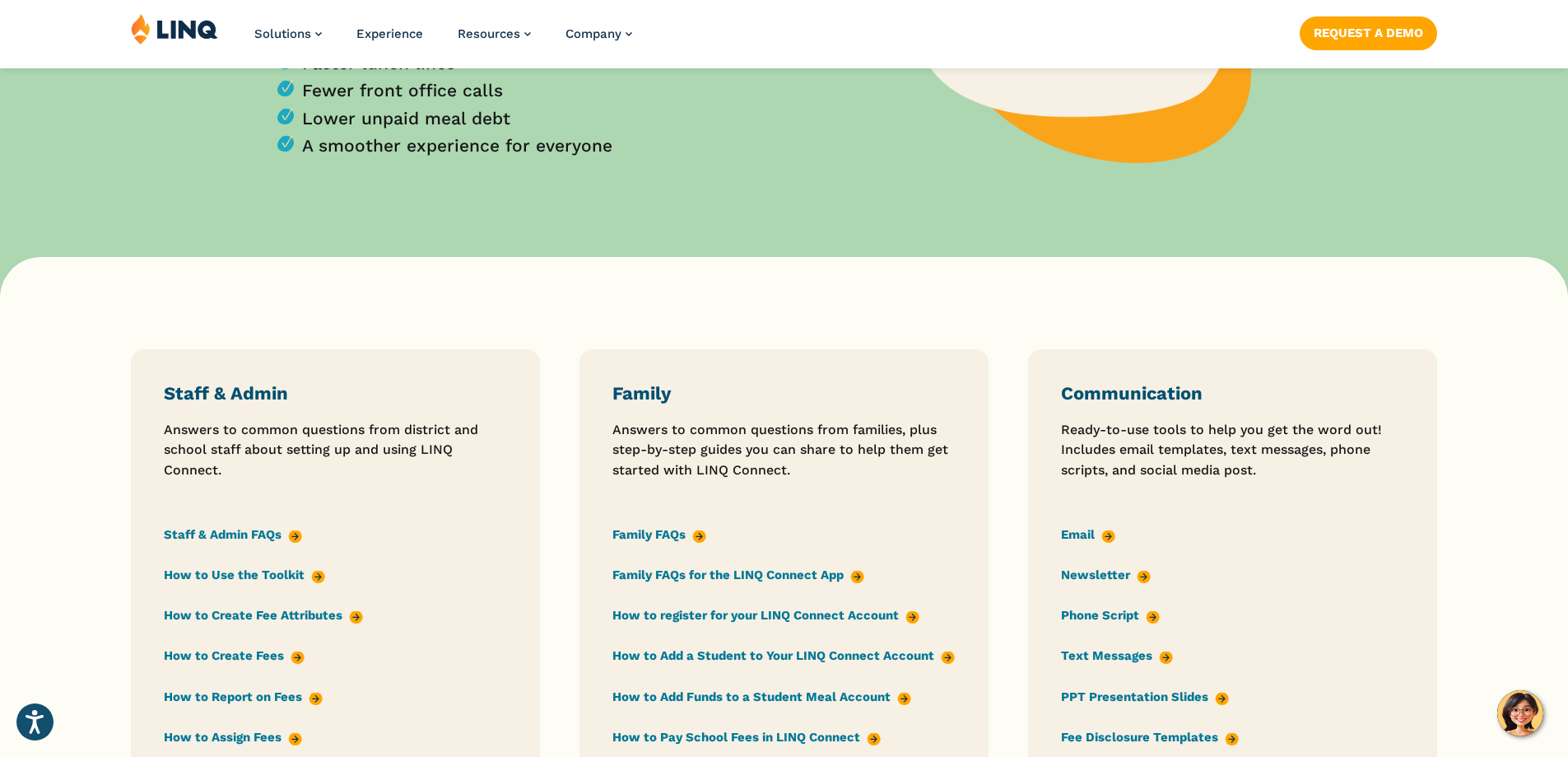
scroll to position [1071, 0]
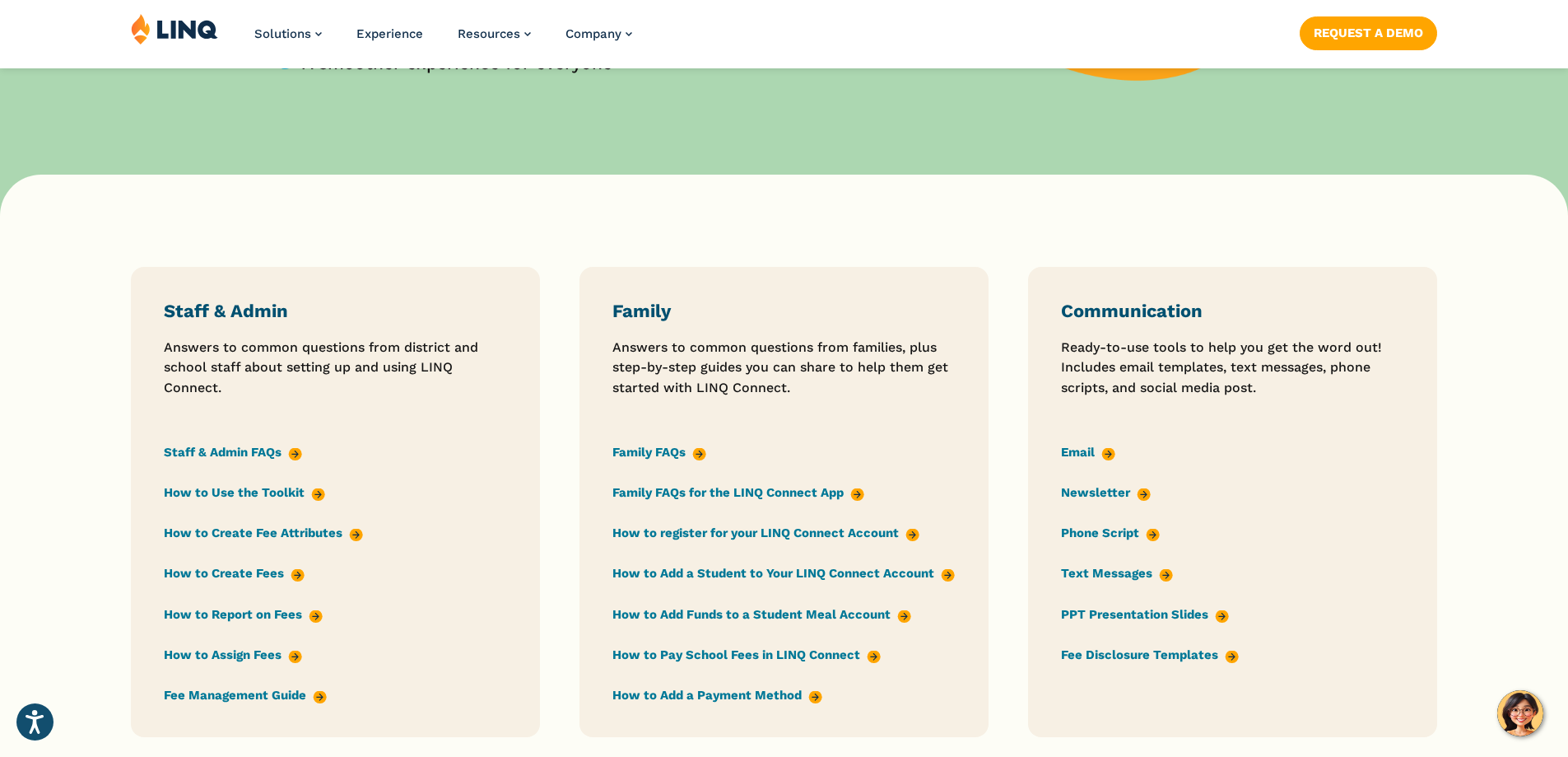
click at [636, 492] on link "Family FAQs for the LINQ Connect App" at bounding box center [739, 493] width 252 height 18
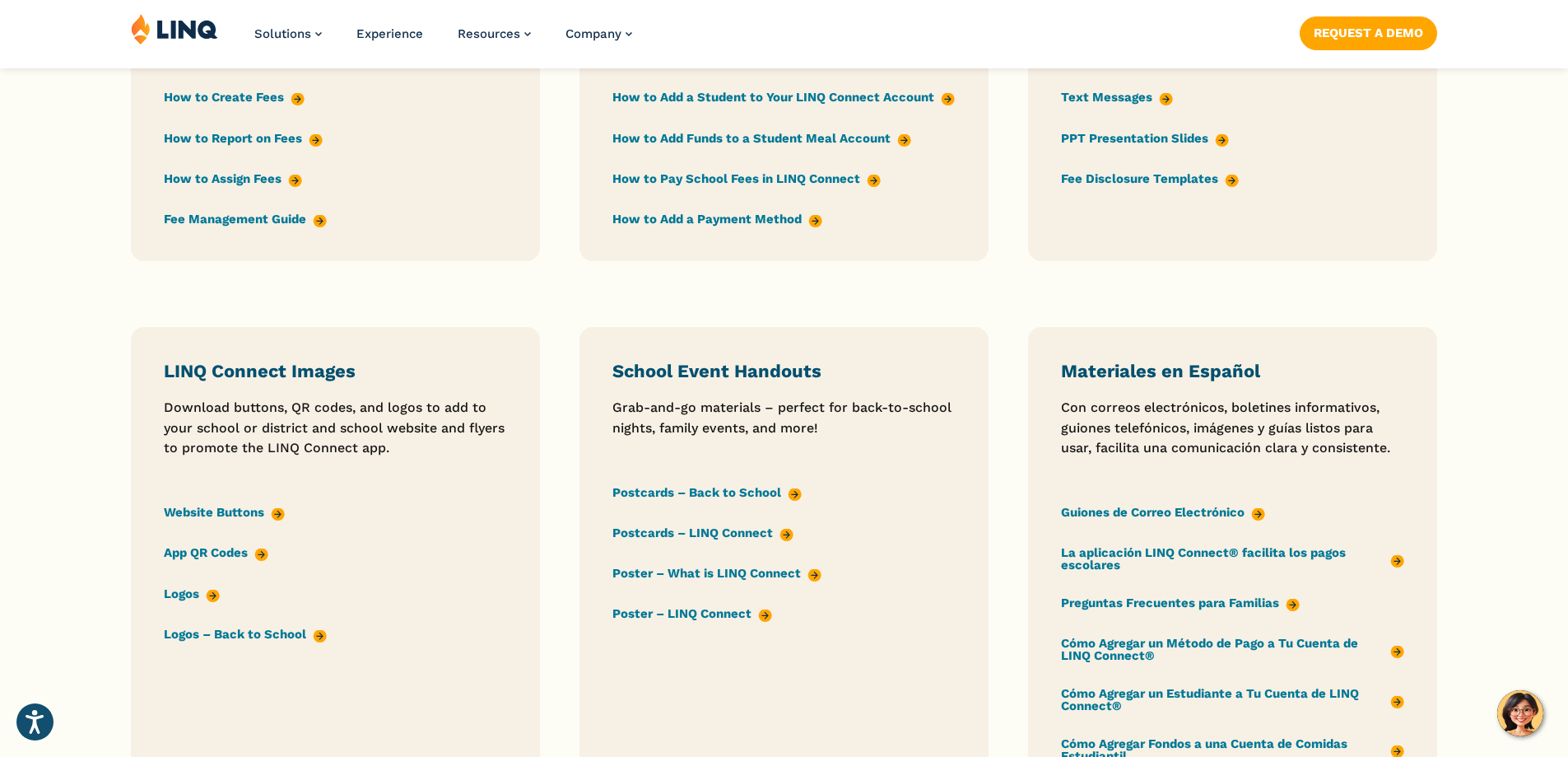
scroll to position [1564, 0]
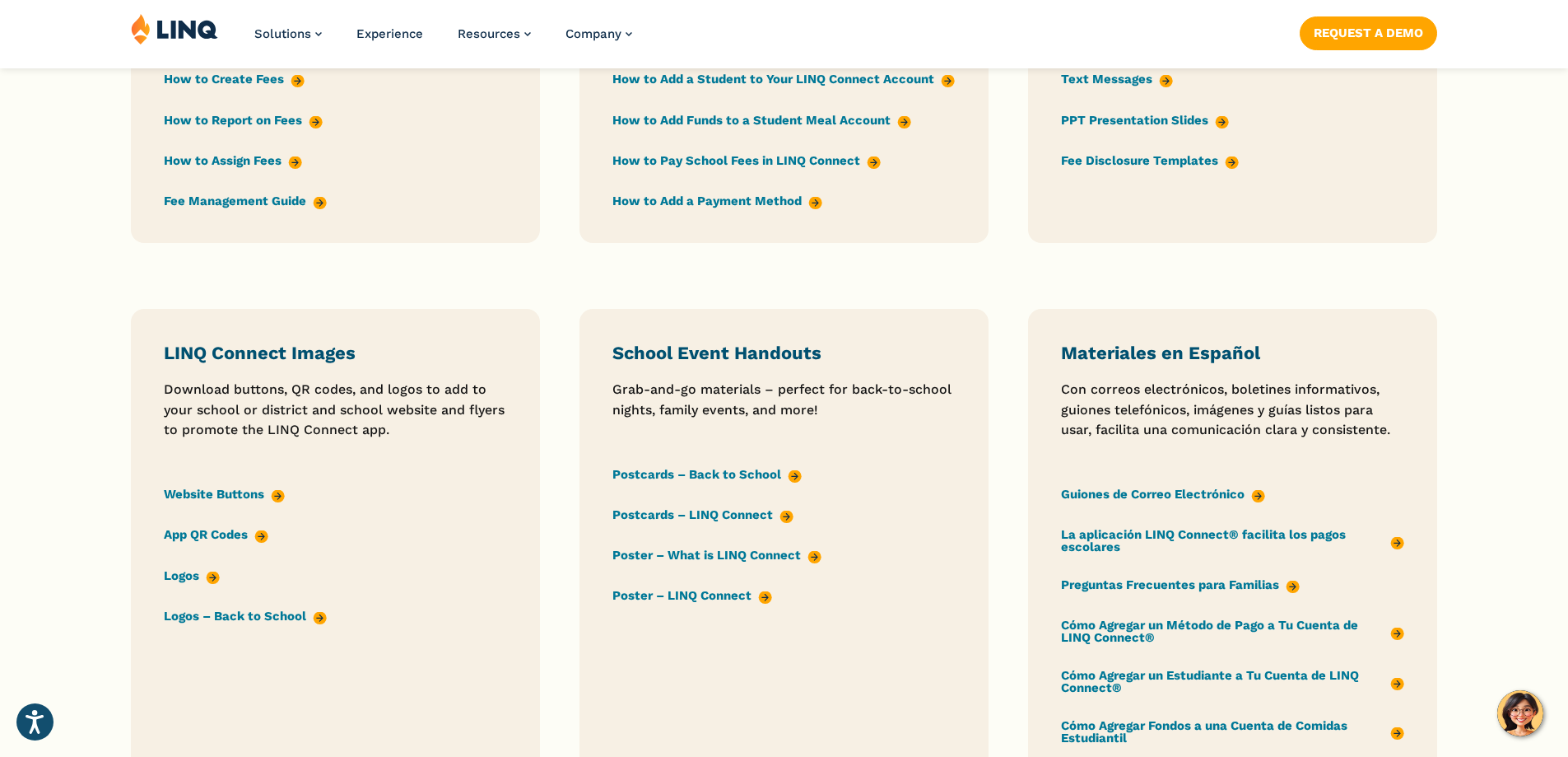
click at [774, 473] on link "Postcards – Back to School" at bounding box center [707, 474] width 189 height 18
click at [699, 598] on link "Poster – LINQ Connect" at bounding box center [693, 596] width 160 height 18
